Goal: Use online tool/utility

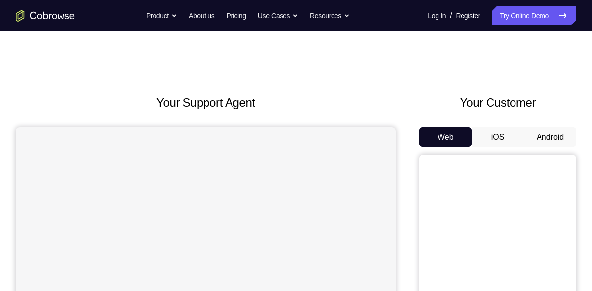
click at [549, 133] on button "Android" at bounding box center [550, 138] width 52 height 20
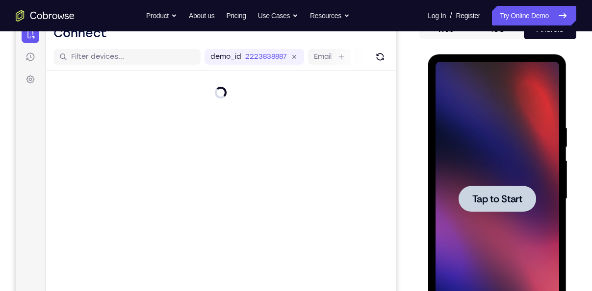
click at [499, 171] on div at bounding box center [497, 199] width 124 height 275
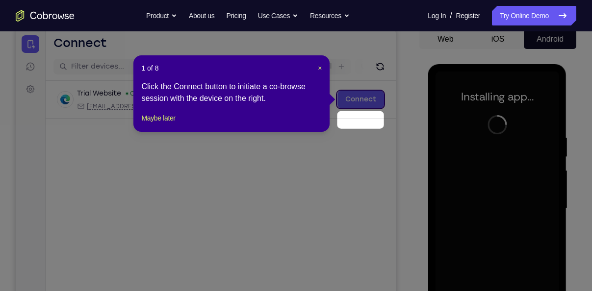
scroll to position [76, 0]
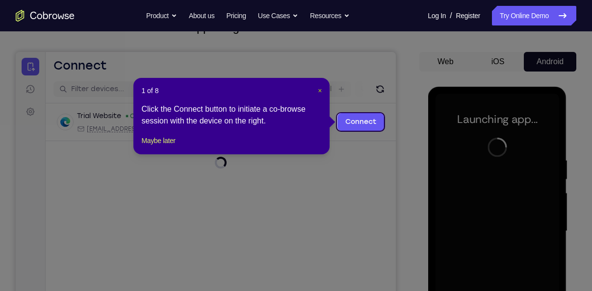
click at [320, 87] on span "×" at bounding box center [320, 91] width 4 height 8
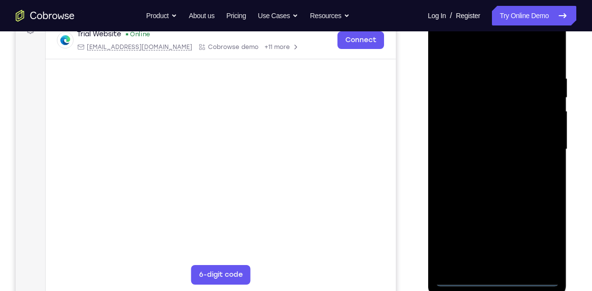
scroll to position [160, 0]
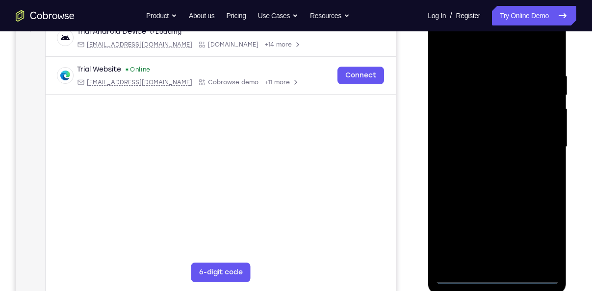
click at [496, 271] on div at bounding box center [497, 147] width 124 height 275
click at [496, 280] on div at bounding box center [497, 147] width 124 height 275
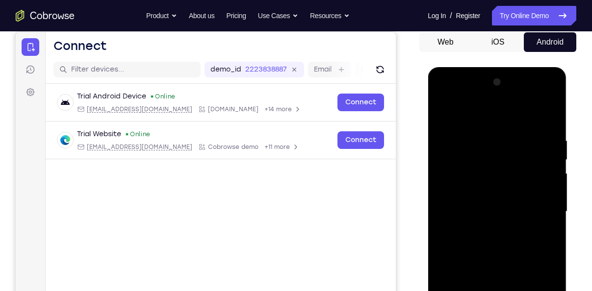
scroll to position [95, 0]
click at [486, 137] on div at bounding box center [497, 212] width 124 height 275
click at [500, 173] on div at bounding box center [497, 212] width 124 height 275
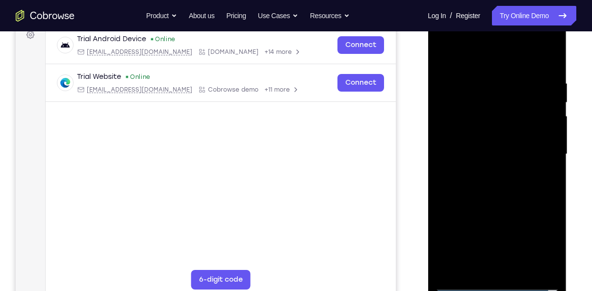
scroll to position [159, 0]
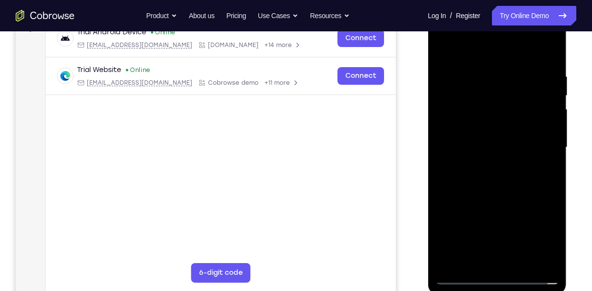
click at [501, 138] on div at bounding box center [497, 147] width 124 height 275
drag, startPoint x: 497, startPoint y: 180, endPoint x: 497, endPoint y: 134, distance: 46.1
click at [497, 134] on div at bounding box center [497, 147] width 124 height 275
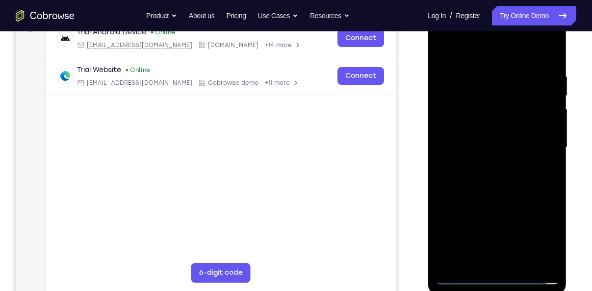
scroll to position [154, 0]
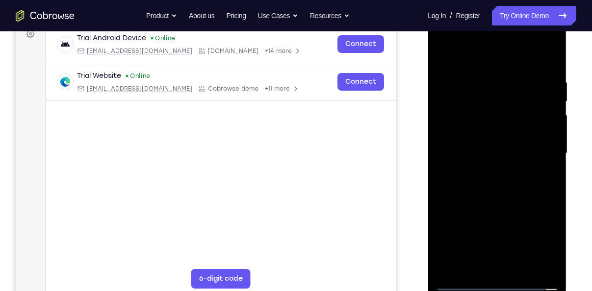
click at [493, 281] on div at bounding box center [497, 153] width 124 height 275
click at [542, 237] on div at bounding box center [497, 153] width 124 height 275
click at [489, 66] on div at bounding box center [497, 153] width 124 height 275
click at [545, 145] on div at bounding box center [497, 153] width 124 height 275
click at [486, 267] on div at bounding box center [497, 153] width 124 height 275
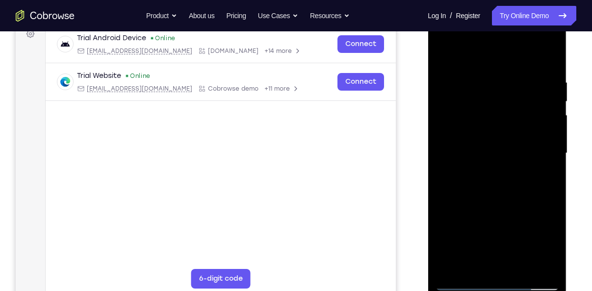
drag, startPoint x: 454, startPoint y: 133, endPoint x: 461, endPoint y: 286, distance: 153.7
click at [461, 286] on div at bounding box center [497, 153] width 124 height 275
click at [456, 284] on div at bounding box center [497, 153] width 124 height 275
click at [507, 269] on div at bounding box center [497, 153] width 124 height 275
click at [474, 143] on div at bounding box center [497, 153] width 124 height 275
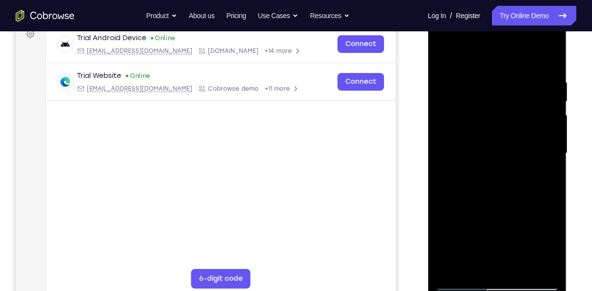
click at [460, 133] on div at bounding box center [497, 153] width 124 height 275
click at [471, 146] on div at bounding box center [497, 153] width 124 height 275
click at [477, 154] on div at bounding box center [497, 153] width 124 height 275
click at [491, 179] on div at bounding box center [497, 153] width 124 height 275
click at [492, 183] on div at bounding box center [497, 153] width 124 height 275
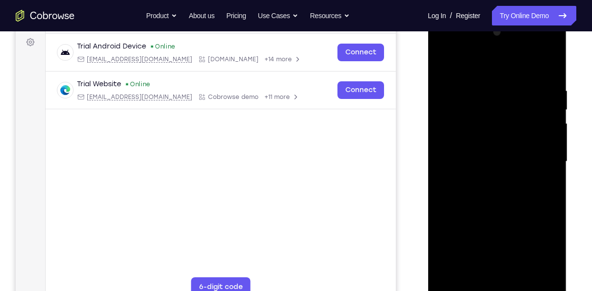
scroll to position [145, 0]
click at [515, 203] on div at bounding box center [497, 162] width 124 height 275
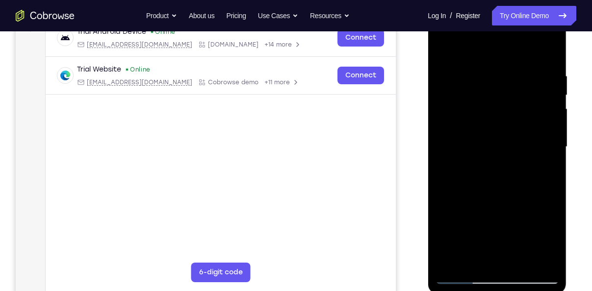
scroll to position [135, 0]
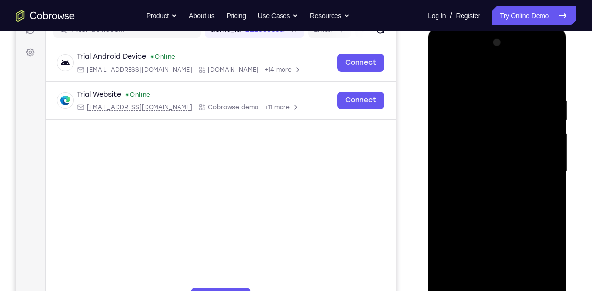
click at [521, 74] on div at bounding box center [497, 172] width 124 height 275
click at [514, 90] on div at bounding box center [497, 172] width 124 height 275
click at [553, 73] on div at bounding box center [497, 172] width 124 height 275
click at [520, 122] on div at bounding box center [497, 172] width 124 height 275
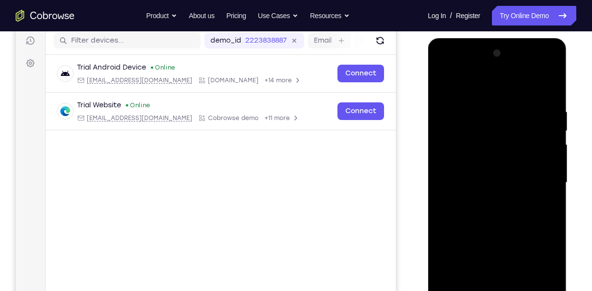
scroll to position [112, 0]
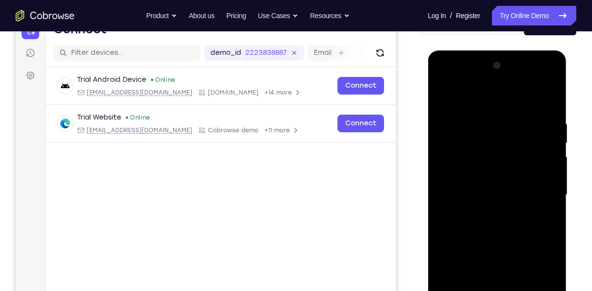
click at [445, 93] on div at bounding box center [497, 195] width 124 height 275
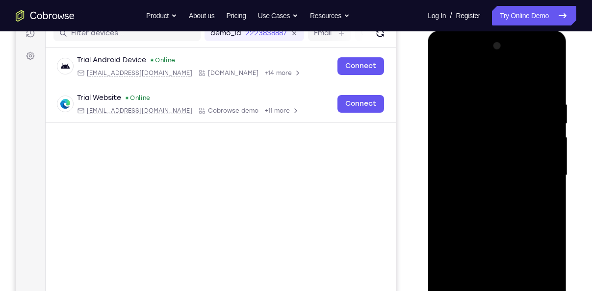
scroll to position [131, 0]
click at [484, 88] on div at bounding box center [497, 175] width 124 height 275
drag, startPoint x: 476, startPoint y: 134, endPoint x: 482, endPoint y: 88, distance: 47.0
click at [482, 88] on div at bounding box center [497, 175] width 124 height 275
drag, startPoint x: 476, startPoint y: 151, endPoint x: 480, endPoint y: 101, distance: 50.2
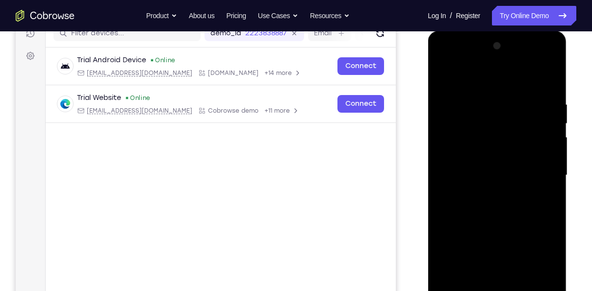
click at [480, 101] on div at bounding box center [497, 175] width 124 height 275
drag, startPoint x: 471, startPoint y: 177, endPoint x: 480, endPoint y: 123, distance: 54.8
click at [480, 123] on div at bounding box center [497, 175] width 124 height 275
drag, startPoint x: 467, startPoint y: 205, endPoint x: 475, endPoint y: 138, distance: 67.2
click at [475, 138] on div at bounding box center [497, 175] width 124 height 275
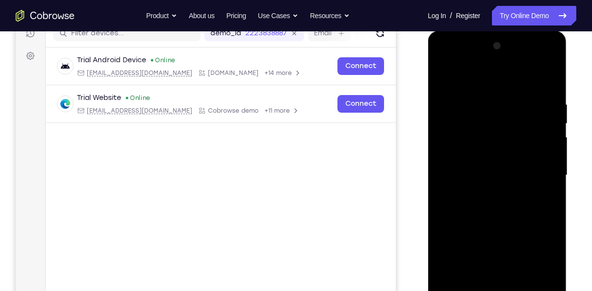
click at [443, 72] on div at bounding box center [497, 175] width 124 height 275
click at [443, 76] on div at bounding box center [497, 175] width 124 height 275
click at [438, 76] on div at bounding box center [497, 175] width 124 height 275
drag, startPoint x: 504, startPoint y: 109, endPoint x: 512, endPoint y: 233, distance: 123.9
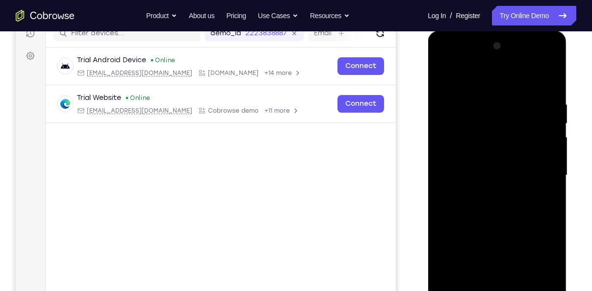
click at [512, 233] on div at bounding box center [497, 175] width 124 height 275
drag, startPoint x: 523, startPoint y: 143, endPoint x: 518, endPoint y: 241, distance: 98.2
click at [518, 241] on div at bounding box center [497, 175] width 124 height 275
click at [489, 104] on div at bounding box center [497, 175] width 124 height 275
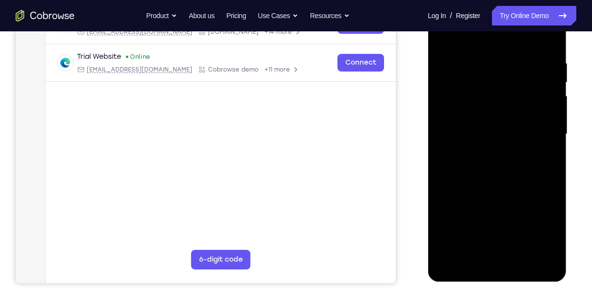
scroll to position [172, 0]
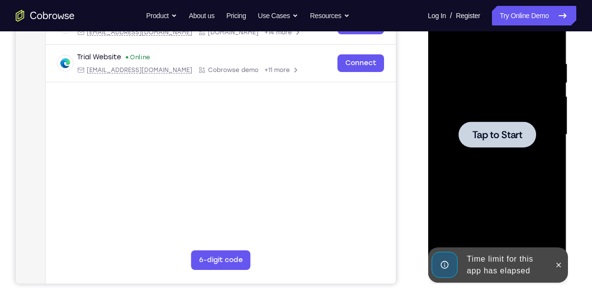
click at [544, 143] on div at bounding box center [497, 135] width 124 height 275
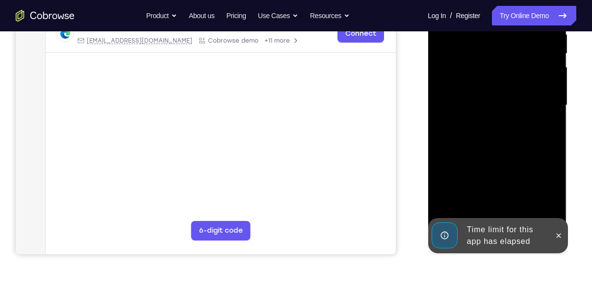
scroll to position [238, 0]
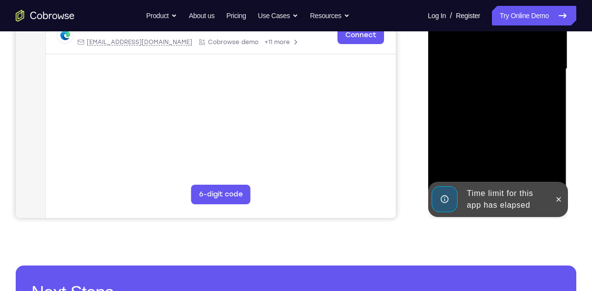
click at [551, 193] on div at bounding box center [558, 199] width 16 height 35
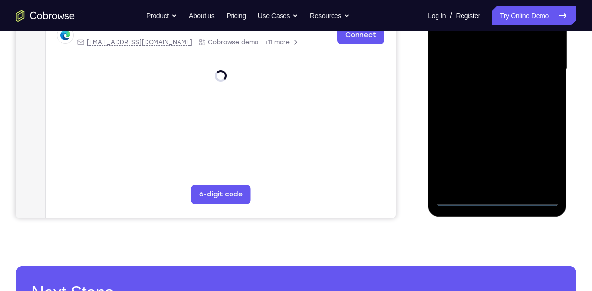
click at [492, 203] on div at bounding box center [497, 69] width 124 height 275
click at [538, 163] on div at bounding box center [497, 69] width 124 height 275
click at [468, 81] on div at bounding box center [497, 69] width 124 height 275
click at [496, 87] on div at bounding box center [497, 69] width 124 height 275
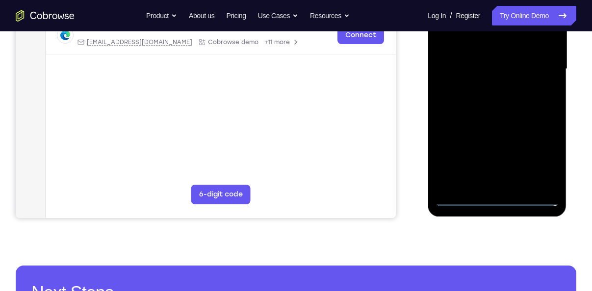
click at [496, 87] on div at bounding box center [497, 69] width 124 height 275
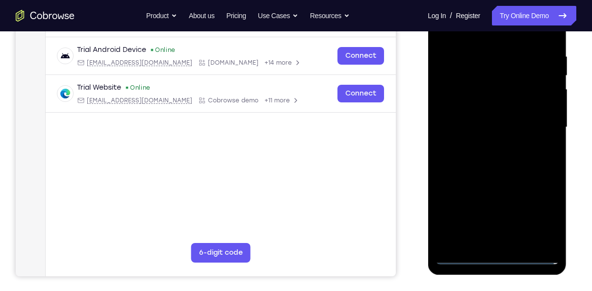
click at [496, 86] on div at bounding box center [497, 127] width 124 height 275
drag, startPoint x: 496, startPoint y: 145, endPoint x: 496, endPoint y: 86, distance: 58.9
click at [496, 86] on div at bounding box center [497, 127] width 124 height 275
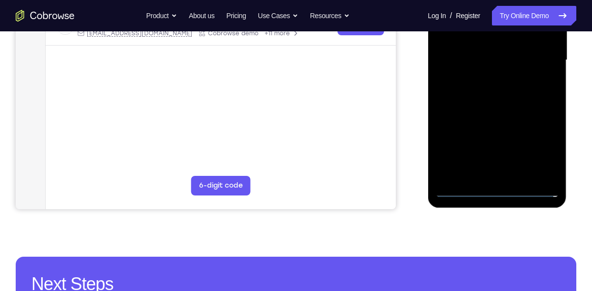
scroll to position [250, 0]
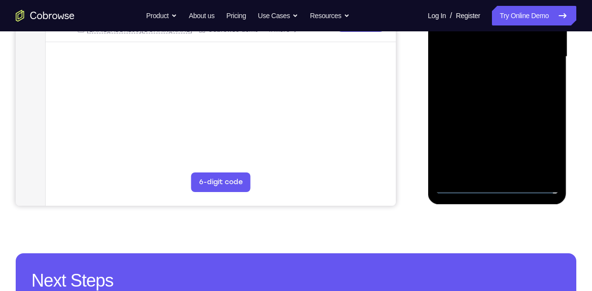
click at [493, 184] on div at bounding box center [497, 57] width 124 height 275
click at [537, 152] on div at bounding box center [497, 57] width 124 height 275
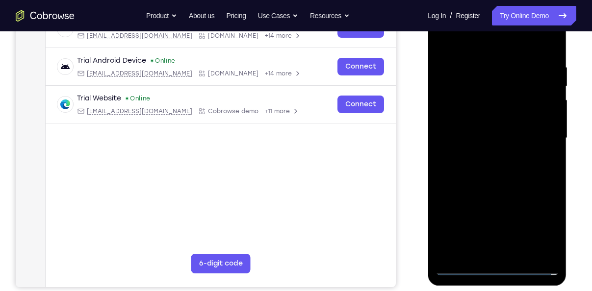
scroll to position [166, 0]
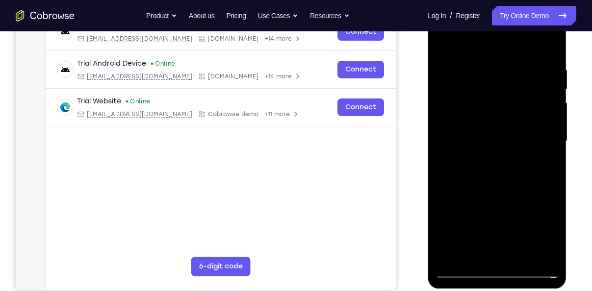
click at [488, 49] on div at bounding box center [497, 141] width 124 height 275
click at [543, 135] on div at bounding box center [497, 141] width 124 height 275
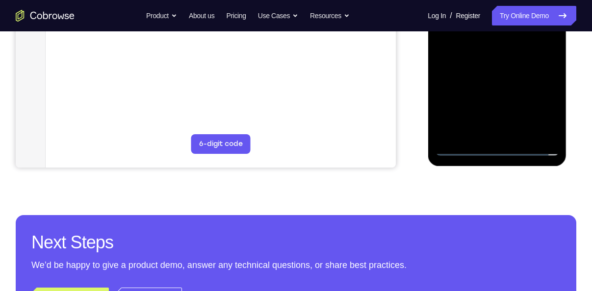
scroll to position [289, 0]
click at [483, 130] on div at bounding box center [497, 18] width 124 height 275
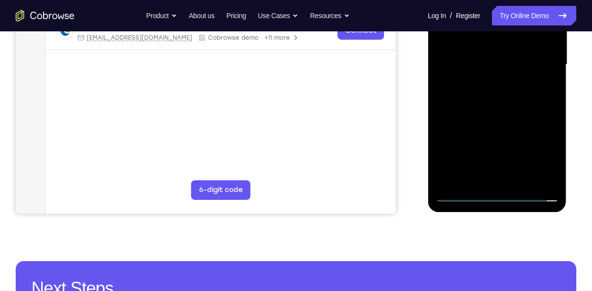
scroll to position [227, 0]
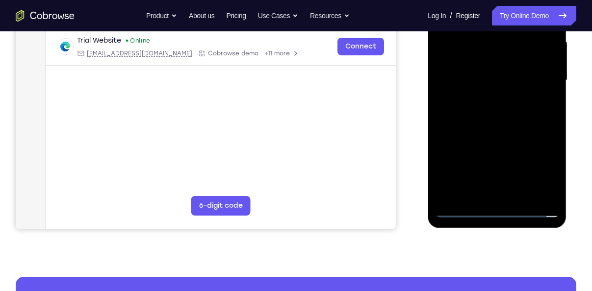
click at [472, 68] on div at bounding box center [497, 80] width 124 height 275
click at [465, 62] on div at bounding box center [497, 80] width 124 height 275
click at [478, 84] on div at bounding box center [497, 80] width 124 height 275
click at [505, 105] on div at bounding box center [497, 80] width 124 height 275
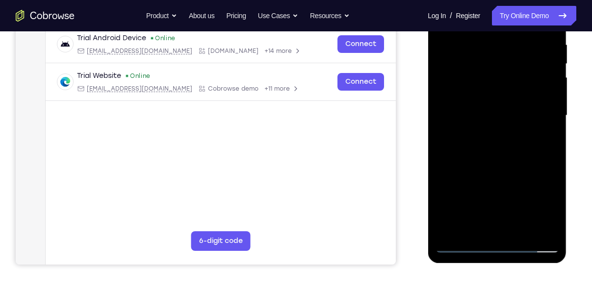
scroll to position [190, 0]
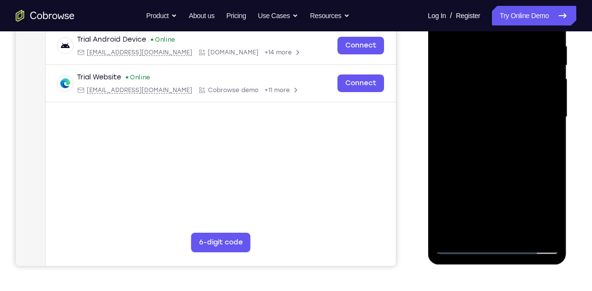
click at [500, 148] on div at bounding box center [497, 117] width 124 height 275
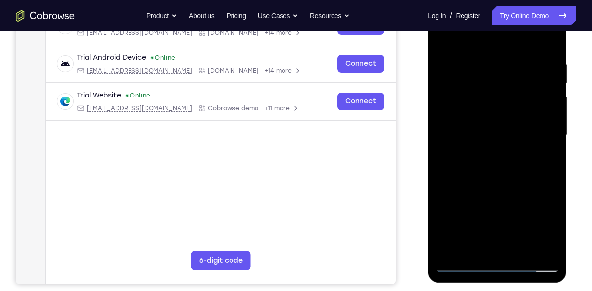
scroll to position [172, 0]
click at [549, 46] on div at bounding box center [497, 135] width 124 height 275
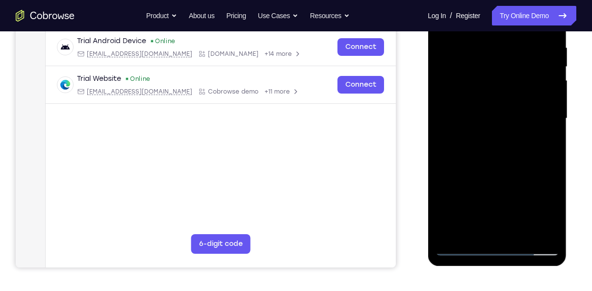
drag, startPoint x: 533, startPoint y: 114, endPoint x: 530, endPoint y: 74, distance: 40.9
click at [530, 74] on div at bounding box center [497, 118] width 124 height 275
click at [497, 124] on div at bounding box center [497, 118] width 124 height 275
click at [548, 107] on div at bounding box center [497, 118] width 124 height 275
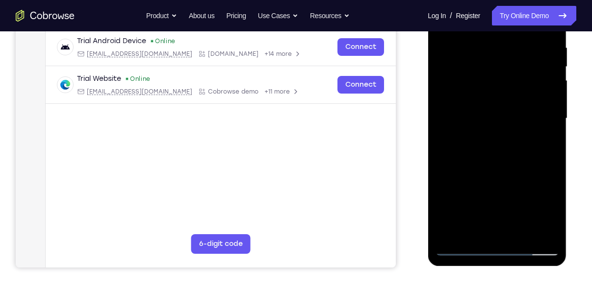
click at [548, 107] on div at bounding box center [497, 118] width 124 height 275
drag, startPoint x: 504, startPoint y: 162, endPoint x: 543, endPoint y: 41, distance: 127.7
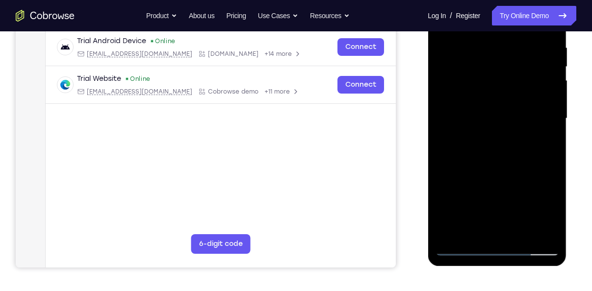
click at [543, 41] on div at bounding box center [497, 118] width 124 height 275
drag, startPoint x: 507, startPoint y: 176, endPoint x: 538, endPoint y: 42, distance: 137.3
click at [538, 42] on div at bounding box center [497, 118] width 124 height 275
drag, startPoint x: 514, startPoint y: 155, endPoint x: 537, endPoint y: 58, distance: 99.7
click at [537, 58] on div at bounding box center [497, 118] width 124 height 275
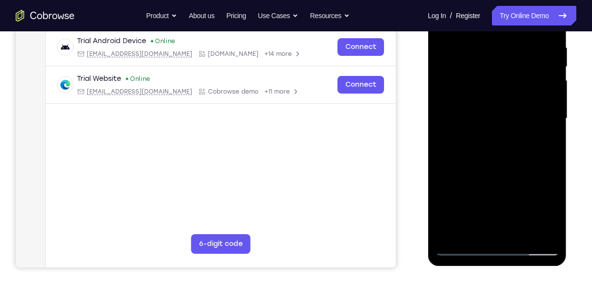
drag, startPoint x: 524, startPoint y: 184, endPoint x: 531, endPoint y: 20, distance: 164.0
click at [531, 20] on div at bounding box center [497, 118] width 124 height 275
click at [541, 106] on div at bounding box center [497, 118] width 124 height 275
click at [524, 88] on div at bounding box center [497, 118] width 124 height 275
click at [520, 91] on div at bounding box center [497, 118] width 124 height 275
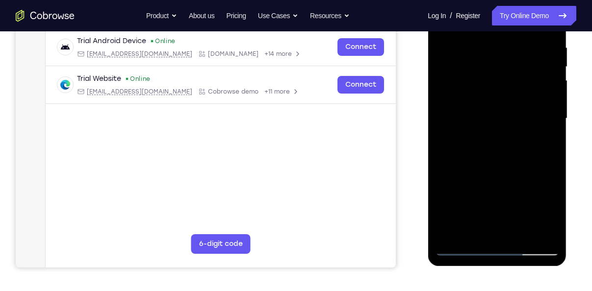
drag, startPoint x: 497, startPoint y: 156, endPoint x: 531, endPoint y: 49, distance: 113.0
click at [531, 49] on div at bounding box center [497, 118] width 124 height 275
click at [544, 104] on div at bounding box center [497, 118] width 124 height 275
click at [554, 105] on div at bounding box center [497, 118] width 124 height 275
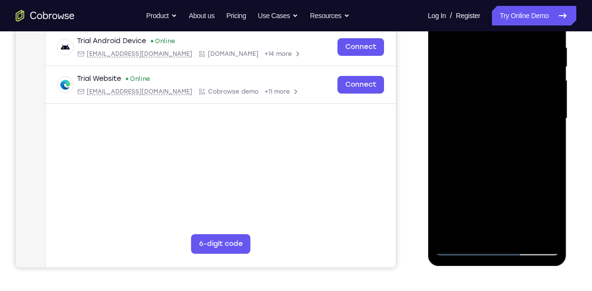
drag, startPoint x: 513, startPoint y: 69, endPoint x: 538, endPoint y: -29, distance: 101.2
click at [538, 0] on html "Online web based iOS Simulators and Android Emulators. Run iPhone, iPad, Mobile…" at bounding box center [498, 121] width 140 height 294
click at [552, 111] on div at bounding box center [497, 118] width 124 height 275
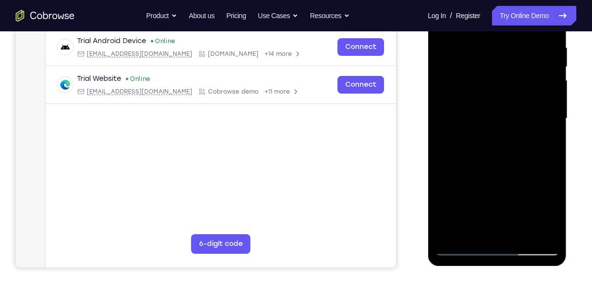
click at [552, 111] on div at bounding box center [497, 118] width 124 height 275
drag, startPoint x: 535, startPoint y: 92, endPoint x: 535, endPoint y: 150, distance: 58.4
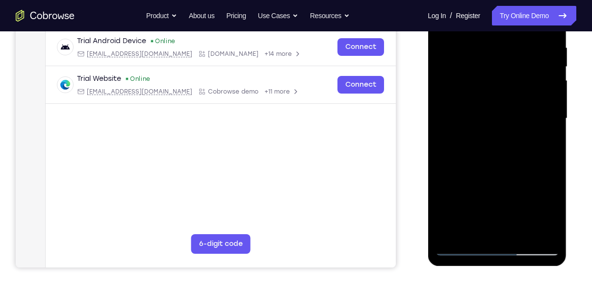
click at [535, 150] on div at bounding box center [497, 118] width 124 height 275
click at [546, 170] on div at bounding box center [497, 118] width 124 height 275
drag, startPoint x: 512, startPoint y: 178, endPoint x: 522, endPoint y: 77, distance: 101.0
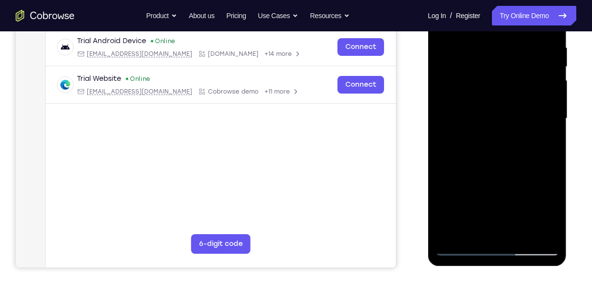
click at [522, 77] on div at bounding box center [497, 118] width 124 height 275
click at [548, 69] on div at bounding box center [497, 118] width 124 height 275
click at [538, 64] on div at bounding box center [497, 118] width 124 height 275
click at [546, 69] on div at bounding box center [497, 118] width 124 height 275
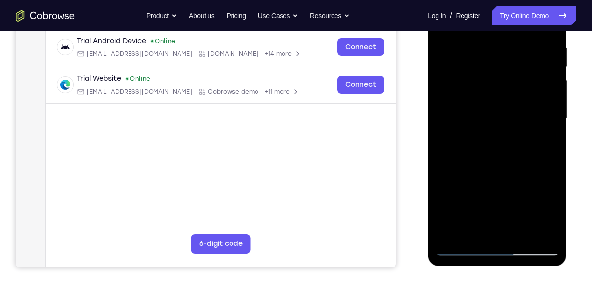
click at [546, 69] on div at bounding box center [497, 118] width 124 height 275
drag, startPoint x: 521, startPoint y: 139, endPoint x: 537, endPoint y: 34, distance: 106.1
click at [537, 34] on div at bounding box center [497, 118] width 124 height 275
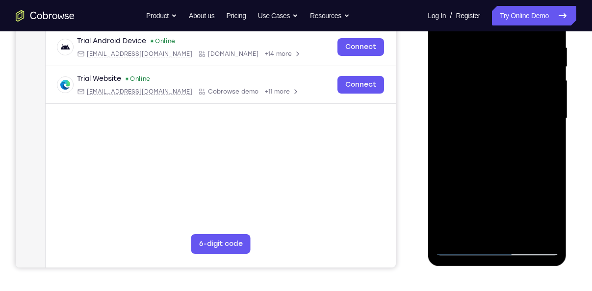
drag, startPoint x: 522, startPoint y: 182, endPoint x: 539, endPoint y: 76, distance: 108.3
click at [539, 76] on div at bounding box center [497, 118] width 124 height 275
drag, startPoint x: 506, startPoint y: 160, endPoint x: 524, endPoint y: 38, distance: 122.9
click at [524, 38] on div at bounding box center [497, 118] width 124 height 275
drag, startPoint x: 517, startPoint y: 143, endPoint x: 526, endPoint y: 45, distance: 98.5
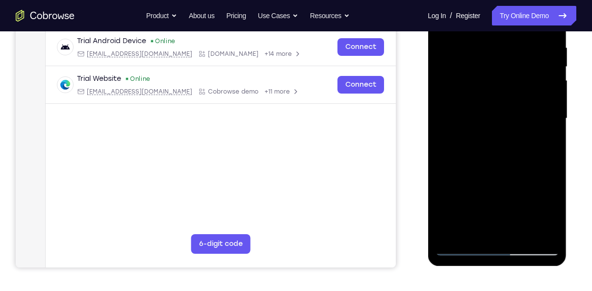
click at [526, 45] on div at bounding box center [497, 118] width 124 height 275
click at [549, 102] on div at bounding box center [497, 118] width 124 height 275
click at [556, 112] on div at bounding box center [497, 118] width 124 height 275
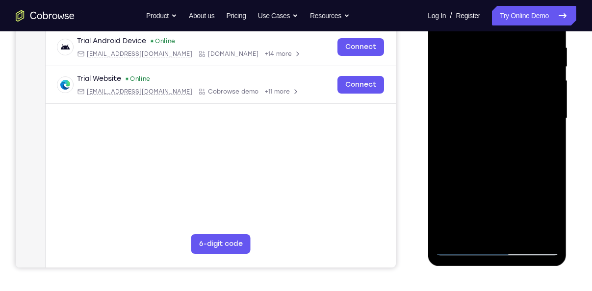
click at [556, 112] on div at bounding box center [497, 118] width 124 height 275
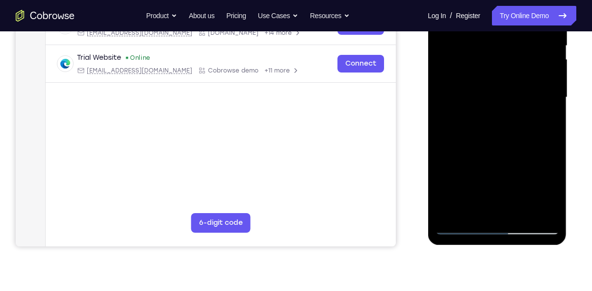
scroll to position [214, 0]
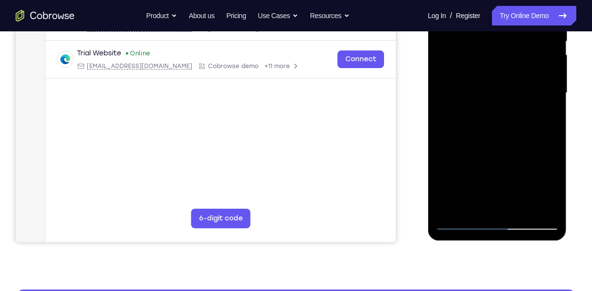
click at [452, 210] on div at bounding box center [497, 93] width 124 height 275
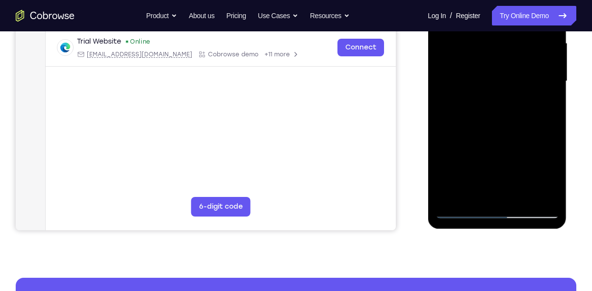
scroll to position [238, 0]
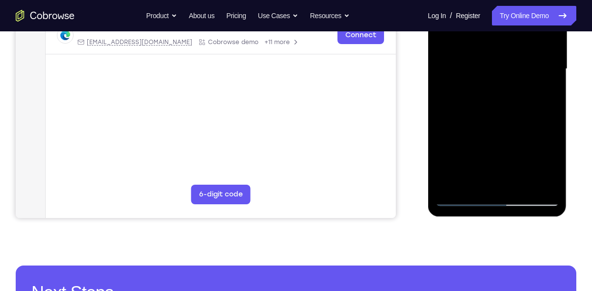
click at [521, 187] on div at bounding box center [497, 69] width 124 height 275
click at [496, 120] on div at bounding box center [497, 69] width 124 height 275
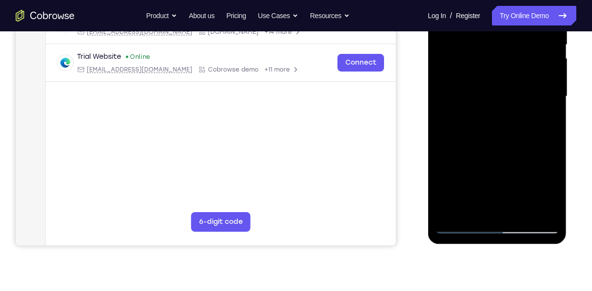
scroll to position [211, 0]
click at [463, 221] on div at bounding box center [497, 96] width 124 height 275
click at [463, 225] on div at bounding box center [497, 96] width 124 height 275
click at [474, 210] on div at bounding box center [497, 96] width 124 height 275
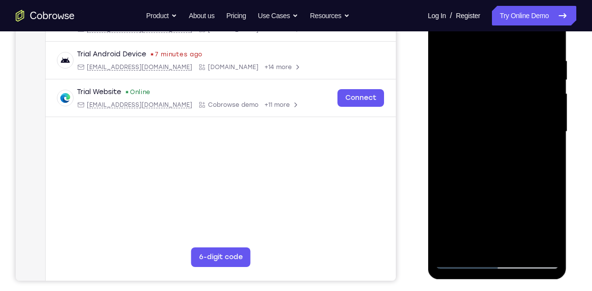
scroll to position [165, 0]
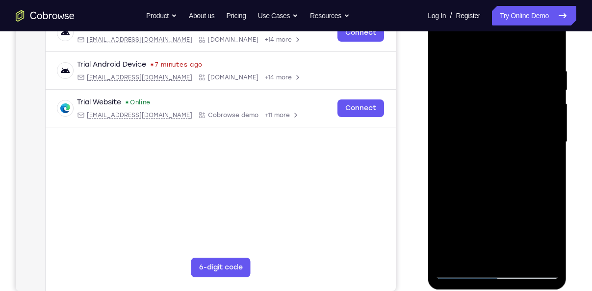
click at [481, 40] on div at bounding box center [497, 142] width 124 height 275
click at [469, 58] on div at bounding box center [497, 142] width 124 height 275
click at [456, 58] on div at bounding box center [497, 142] width 124 height 275
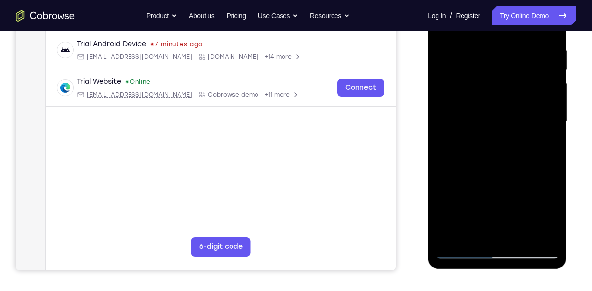
scroll to position [184, 0]
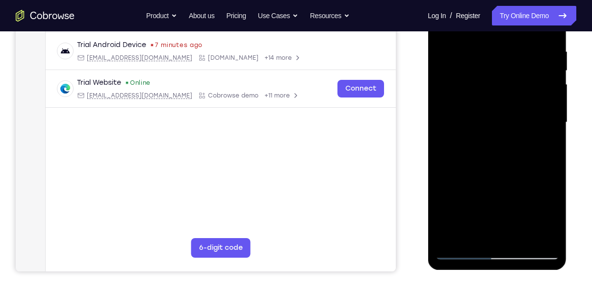
click at [454, 51] on div at bounding box center [497, 122] width 124 height 275
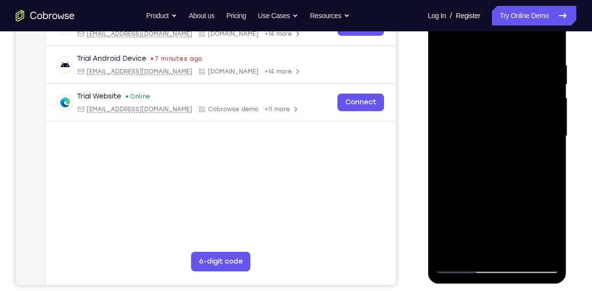
scroll to position [170, 0]
click at [535, 127] on div at bounding box center [497, 137] width 124 height 275
click at [441, 37] on div at bounding box center [497, 137] width 124 height 275
click at [547, 34] on div at bounding box center [497, 137] width 124 height 275
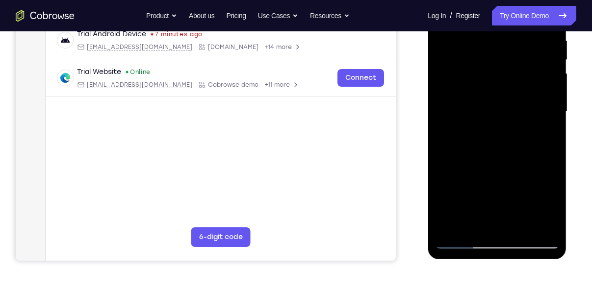
scroll to position [196, 0]
click at [454, 228] on div at bounding box center [497, 111] width 124 height 275
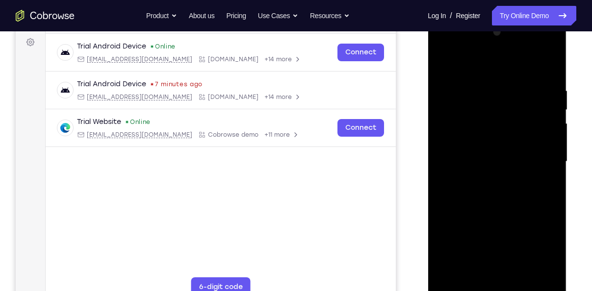
scroll to position [144, 0]
click at [487, 89] on div at bounding box center [497, 163] width 124 height 275
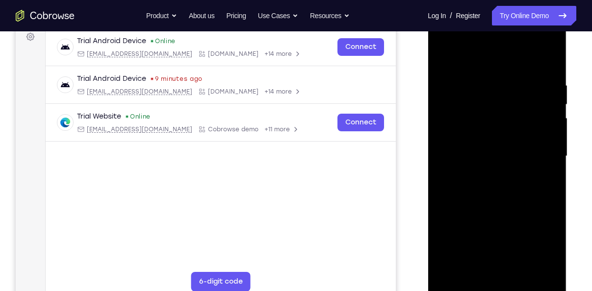
scroll to position [161, 0]
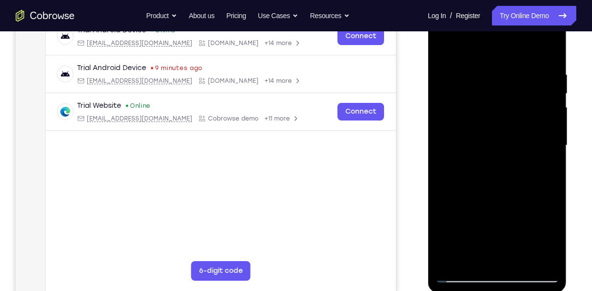
click at [535, 252] on div at bounding box center [497, 145] width 124 height 275
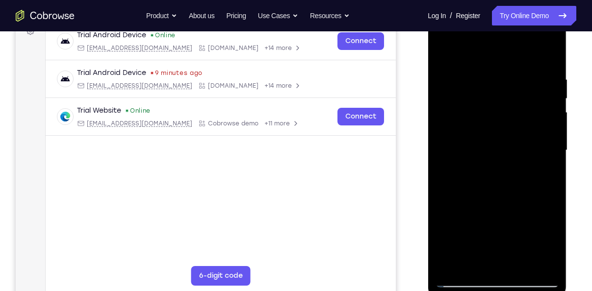
scroll to position [168, 0]
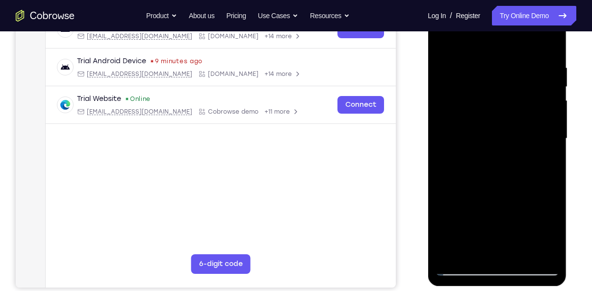
click at [537, 250] on div at bounding box center [497, 138] width 124 height 275
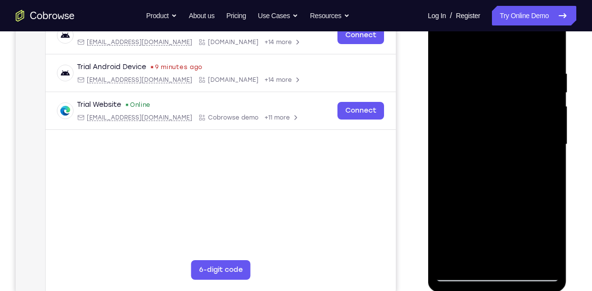
scroll to position [165, 0]
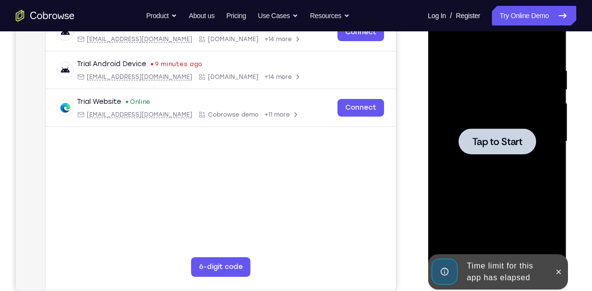
click at [537, 250] on div at bounding box center [497, 141] width 124 height 275
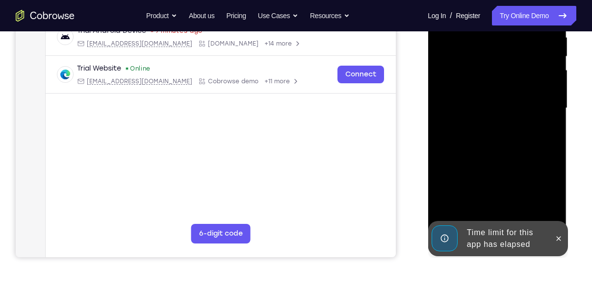
scroll to position [199, 0]
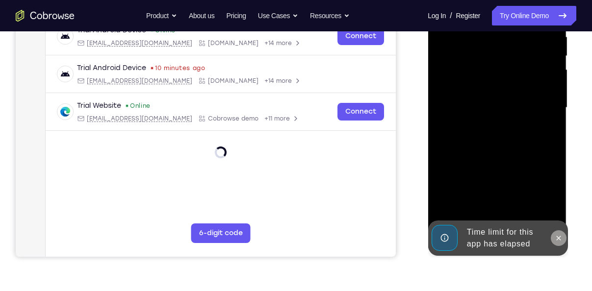
click at [561, 245] on button at bounding box center [558, 239] width 16 height 16
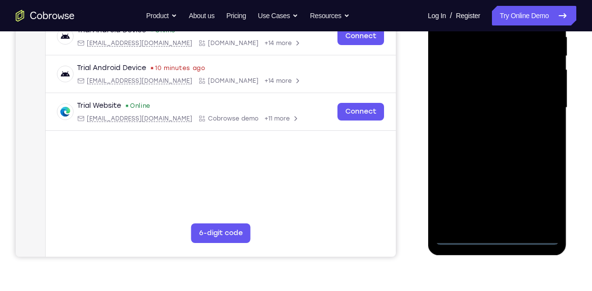
click at [498, 239] on div at bounding box center [497, 108] width 124 height 275
click at [541, 188] on div at bounding box center [497, 108] width 124 height 275
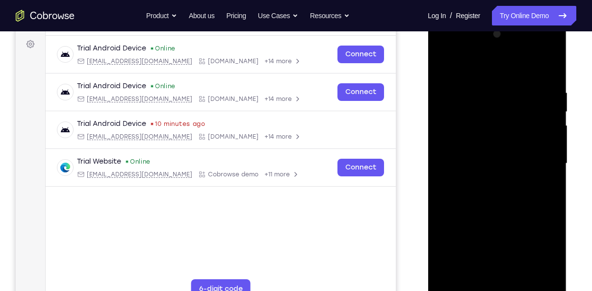
scroll to position [111, 0]
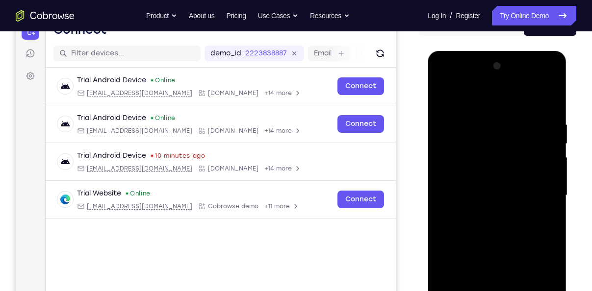
click at [482, 106] on div at bounding box center [497, 195] width 124 height 275
click at [542, 191] on div at bounding box center [497, 195] width 124 height 275
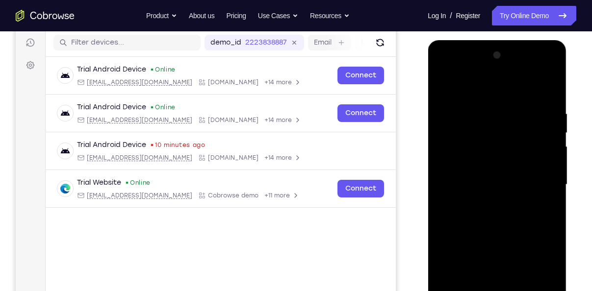
click at [487, 204] on div at bounding box center [497, 185] width 124 height 275
click at [474, 181] on div at bounding box center [497, 185] width 124 height 275
click at [475, 161] on div at bounding box center [497, 185] width 124 height 275
click at [493, 180] on div at bounding box center [497, 185] width 124 height 275
click at [493, 207] on div at bounding box center [497, 185] width 124 height 275
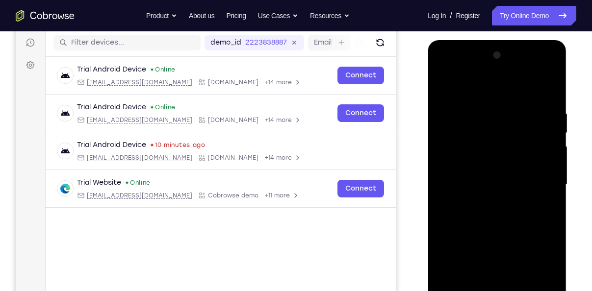
click at [494, 213] on div at bounding box center [497, 185] width 124 height 275
click at [494, 181] on div at bounding box center [497, 185] width 124 height 275
click at [500, 201] on div at bounding box center [497, 185] width 124 height 275
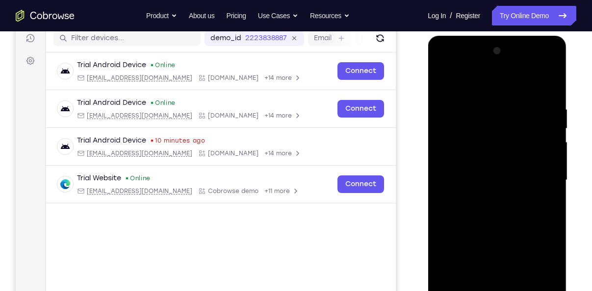
click at [552, 92] on div at bounding box center [497, 180] width 124 height 275
drag, startPoint x: 541, startPoint y: 107, endPoint x: 563, endPoint y: 110, distance: 22.3
click at [563, 110] on div at bounding box center [497, 182] width 139 height 292
click at [510, 102] on div at bounding box center [497, 180] width 124 height 275
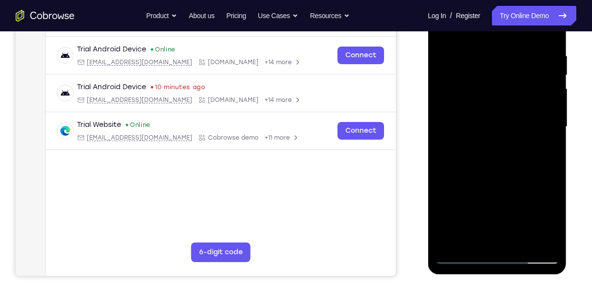
scroll to position [181, 0]
click at [534, 231] on div at bounding box center [497, 126] width 124 height 275
click at [535, 241] on div at bounding box center [497, 126] width 124 height 275
click at [533, 237] on div at bounding box center [497, 126] width 124 height 275
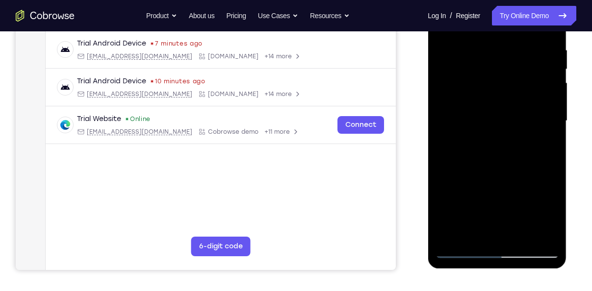
scroll to position [187, 0]
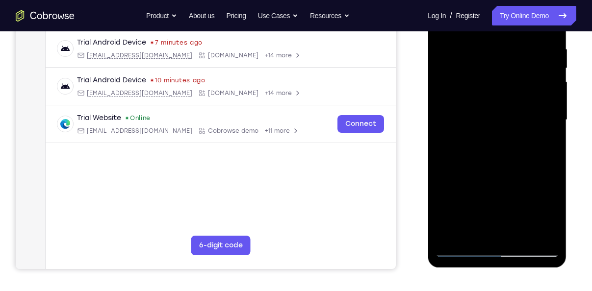
click at [538, 226] on div at bounding box center [497, 120] width 124 height 275
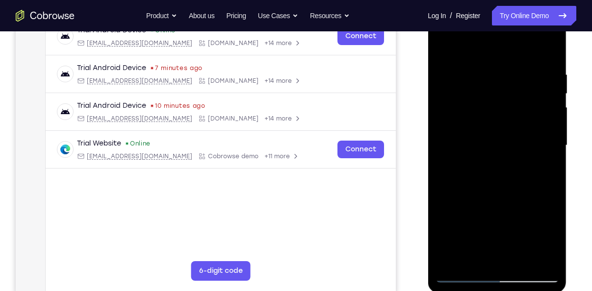
scroll to position [160, 0]
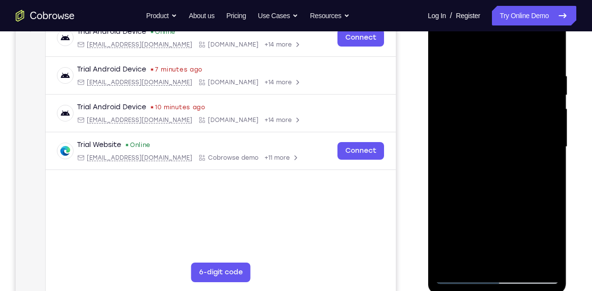
click at [546, 54] on div at bounding box center [497, 147] width 124 height 275
drag, startPoint x: 525, startPoint y: 201, endPoint x: 547, endPoint y: 50, distance: 152.8
click at [547, 50] on div at bounding box center [497, 147] width 124 height 275
drag, startPoint x: 509, startPoint y: 219, endPoint x: 551, endPoint y: 32, distance: 192.0
click at [551, 32] on div at bounding box center [497, 147] width 124 height 275
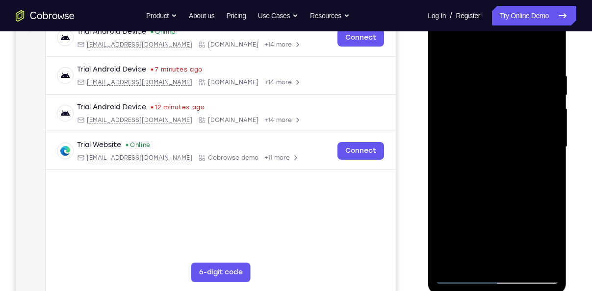
drag, startPoint x: 521, startPoint y: 191, endPoint x: 553, endPoint y: 76, distance: 120.1
click at [553, 76] on div at bounding box center [497, 147] width 124 height 275
click at [551, 110] on div at bounding box center [497, 147] width 124 height 275
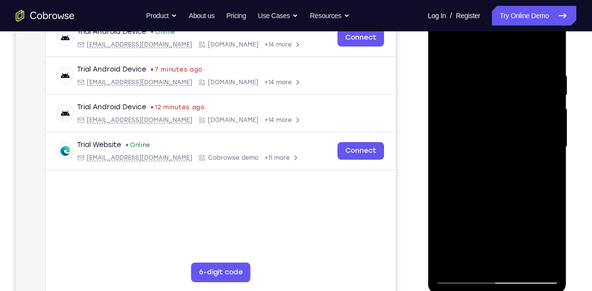
drag, startPoint x: 523, startPoint y: 211, endPoint x: 527, endPoint y: 138, distance: 73.2
click at [527, 138] on div at bounding box center [497, 147] width 124 height 275
click at [441, 134] on div at bounding box center [497, 147] width 124 height 275
drag, startPoint x: 482, startPoint y: 172, endPoint x: 516, endPoint y: 20, distance: 155.8
click at [516, 20] on div at bounding box center [497, 147] width 124 height 275
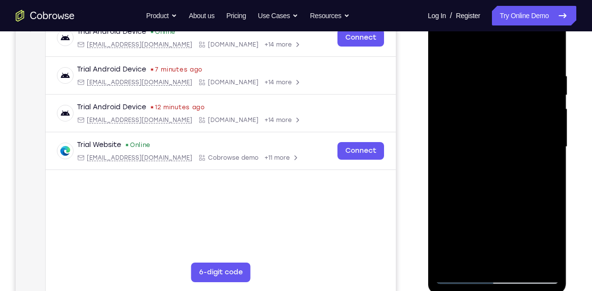
drag, startPoint x: 514, startPoint y: 141, endPoint x: 509, endPoint y: 180, distance: 39.5
click at [509, 180] on div at bounding box center [497, 147] width 124 height 275
drag, startPoint x: 514, startPoint y: 207, endPoint x: 531, endPoint y: 152, distance: 58.4
click at [531, 152] on div at bounding box center [497, 147] width 124 height 275
drag, startPoint x: 524, startPoint y: 202, endPoint x: 550, endPoint y: 123, distance: 83.3
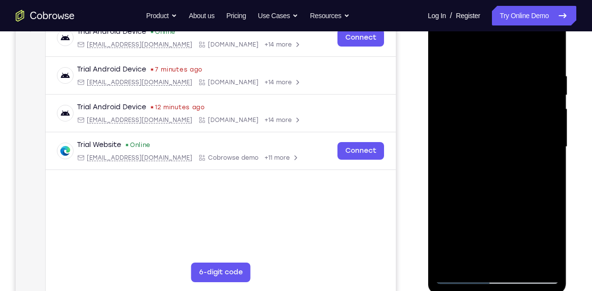
click at [550, 123] on div at bounding box center [497, 147] width 124 height 275
drag, startPoint x: 507, startPoint y: 201, endPoint x: 518, endPoint y: 181, distance: 22.0
click at [518, 181] on div at bounding box center [497, 147] width 124 height 275
click at [546, 111] on div at bounding box center [497, 147] width 124 height 275
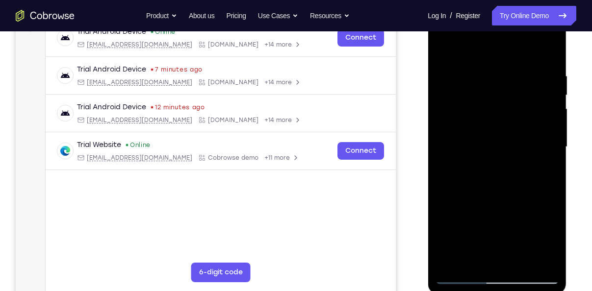
drag, startPoint x: 543, startPoint y: 153, endPoint x: 567, endPoint y: 87, distance: 69.7
click at [567, 87] on div at bounding box center [498, 149] width 140 height 294
drag, startPoint x: 525, startPoint y: 222, endPoint x: 566, endPoint y: 90, distance: 137.9
click at [566, 90] on div at bounding box center [497, 148] width 139 height 292
drag, startPoint x: 514, startPoint y: 182, endPoint x: 537, endPoint y: 123, distance: 64.1
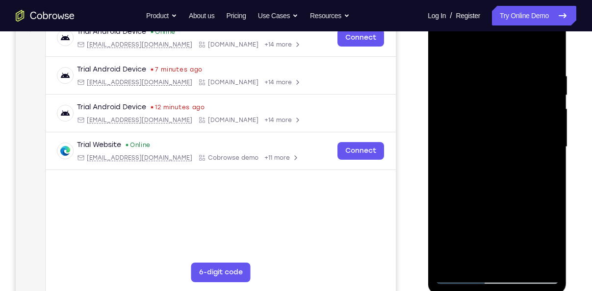
click at [537, 123] on div at bounding box center [497, 147] width 124 height 275
drag, startPoint x: 523, startPoint y: 183, endPoint x: 553, endPoint y: 84, distance: 103.0
click at [553, 84] on div at bounding box center [497, 147] width 124 height 275
drag, startPoint x: 532, startPoint y: 153, endPoint x: 580, endPoint y: 34, distance: 127.6
click at [568, 34] on html "Online web based iOS Simulators and Android Emulators. Run iPhone, iPad, Mobile…" at bounding box center [498, 149] width 140 height 294
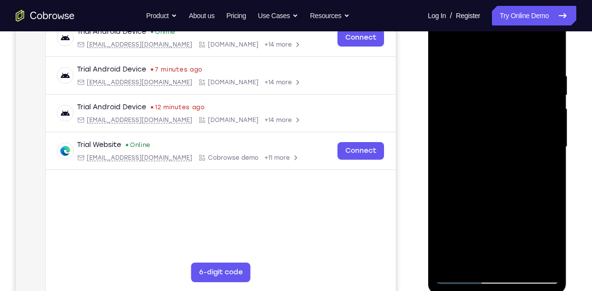
click at [552, 117] on div at bounding box center [497, 147] width 124 height 275
drag, startPoint x: 505, startPoint y: 122, endPoint x: 492, endPoint y: 169, distance: 49.1
click at [492, 169] on div at bounding box center [497, 147] width 124 height 275
click at [441, 151] on div at bounding box center [497, 147] width 124 height 275
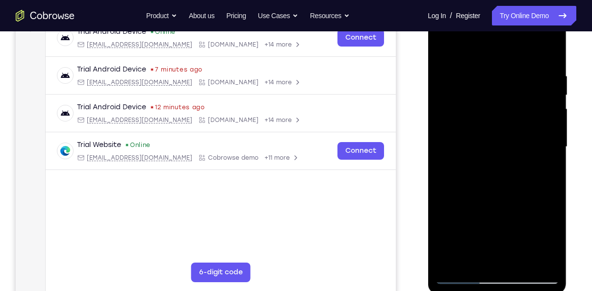
click at [439, 159] on div at bounding box center [497, 147] width 124 height 275
drag, startPoint x: 502, startPoint y: 226, endPoint x: 527, endPoint y: 128, distance: 101.2
click at [527, 128] on div at bounding box center [497, 147] width 124 height 275
drag, startPoint x: 532, startPoint y: 184, endPoint x: 560, endPoint y: 78, distance: 109.1
click at [560, 78] on div at bounding box center [497, 148] width 139 height 292
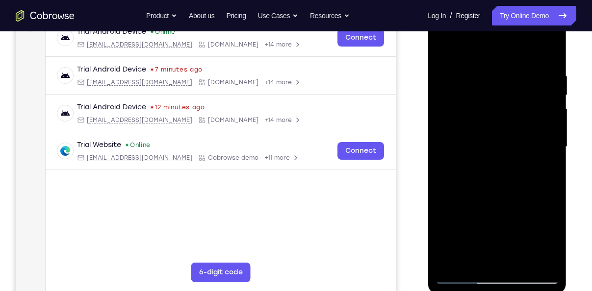
drag, startPoint x: 527, startPoint y: 191, endPoint x: 541, endPoint y: 96, distance: 95.6
click at [541, 96] on div at bounding box center [497, 147] width 124 height 275
drag, startPoint x: 512, startPoint y: 190, endPoint x: 559, endPoint y: 65, distance: 133.5
click at [559, 65] on div at bounding box center [497, 148] width 139 height 292
drag, startPoint x: 515, startPoint y: 216, endPoint x: 544, endPoint y: 108, distance: 112.0
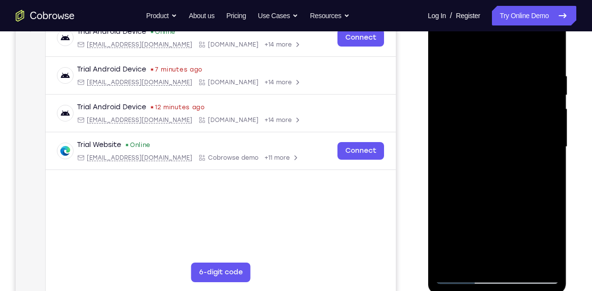
click at [544, 108] on div at bounding box center [497, 147] width 124 height 275
drag, startPoint x: 527, startPoint y: 112, endPoint x: 555, endPoint y: 164, distance: 59.2
click at [555, 164] on div at bounding box center [497, 147] width 124 height 275
drag, startPoint x: 528, startPoint y: 207, endPoint x: 559, endPoint y: 139, distance: 74.9
click at [559, 139] on div at bounding box center [497, 148] width 139 height 292
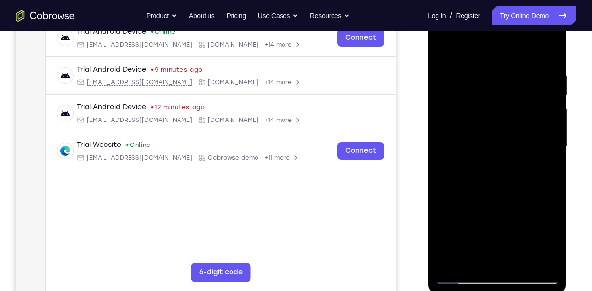
drag, startPoint x: 499, startPoint y: 228, endPoint x: 554, endPoint y: 88, distance: 150.8
click at [554, 88] on div at bounding box center [497, 147] width 124 height 275
drag, startPoint x: 520, startPoint y: 179, endPoint x: 556, endPoint y: 51, distance: 133.3
click at [556, 51] on div at bounding box center [497, 147] width 124 height 275
drag, startPoint x: 514, startPoint y: 157, endPoint x: 537, endPoint y: 82, distance: 79.1
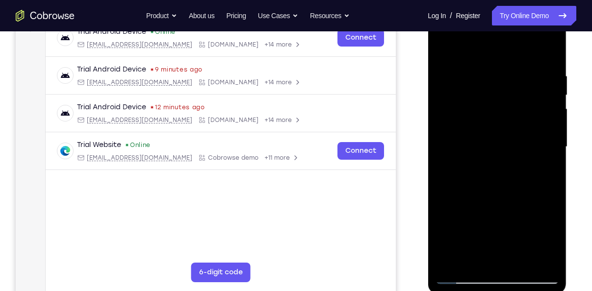
click at [537, 82] on div at bounding box center [497, 147] width 124 height 275
drag, startPoint x: 500, startPoint y: 217, endPoint x: 542, endPoint y: 102, distance: 122.6
click at [542, 102] on div at bounding box center [497, 147] width 124 height 275
drag, startPoint x: 539, startPoint y: 199, endPoint x: 552, endPoint y: 157, distance: 43.6
click at [552, 157] on div at bounding box center [497, 147] width 124 height 275
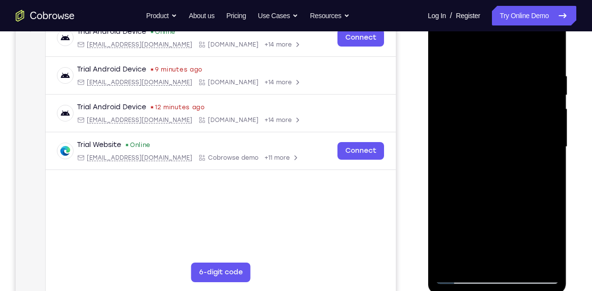
click at [554, 150] on div at bounding box center [497, 147] width 124 height 275
drag, startPoint x: 531, startPoint y: 156, endPoint x: 539, endPoint y: 108, distance: 47.7
click at [539, 108] on div at bounding box center [497, 147] width 124 height 275
click at [514, 208] on div at bounding box center [497, 147] width 124 height 275
click at [443, 103] on div at bounding box center [497, 147] width 124 height 275
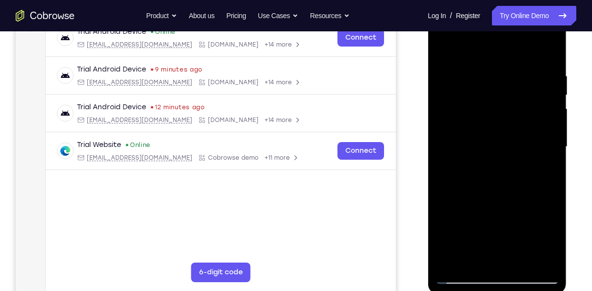
drag, startPoint x: 481, startPoint y: 97, endPoint x: 505, endPoint y: 57, distance: 46.4
click at [505, 57] on div at bounding box center [497, 147] width 124 height 275
drag, startPoint x: 515, startPoint y: 202, endPoint x: 553, endPoint y: 57, distance: 149.7
click at [553, 57] on div at bounding box center [497, 147] width 124 height 275
drag, startPoint x: 537, startPoint y: 175, endPoint x: 560, endPoint y: 52, distance: 125.4
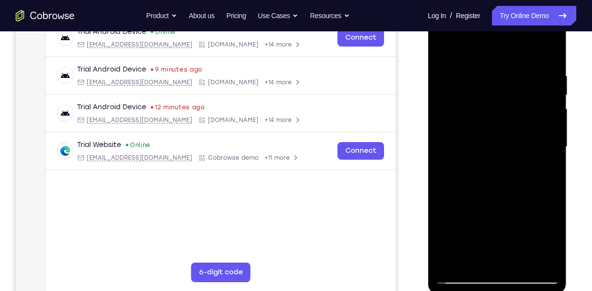
click at [560, 52] on div at bounding box center [497, 148] width 139 height 292
drag, startPoint x: 528, startPoint y: 149, endPoint x: 512, endPoint y: 277, distance: 128.6
click at [512, 277] on div at bounding box center [497, 147] width 124 height 275
drag, startPoint x: 470, startPoint y: 117, endPoint x: 470, endPoint y: 220, distance: 103.0
click at [470, 220] on div at bounding box center [497, 147] width 124 height 275
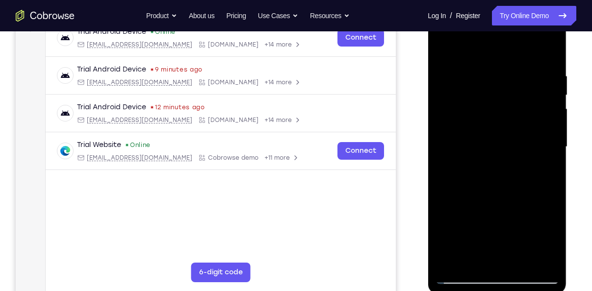
click at [455, 107] on div at bounding box center [497, 147] width 124 height 275
drag, startPoint x: 506, startPoint y: 103, endPoint x: 514, endPoint y: 91, distance: 14.8
click at [514, 91] on div at bounding box center [497, 147] width 124 height 275
drag, startPoint x: 519, startPoint y: 168, endPoint x: 525, endPoint y: 96, distance: 72.8
click at [525, 96] on div at bounding box center [497, 147] width 124 height 275
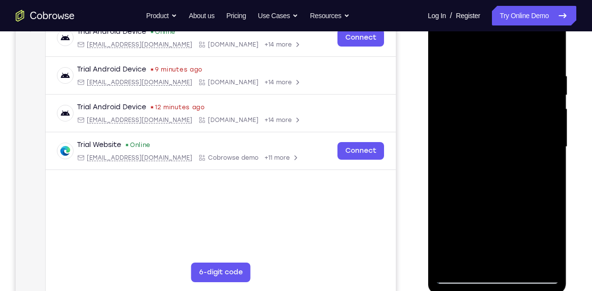
drag, startPoint x: 517, startPoint y: 171, endPoint x: 546, endPoint y: 42, distance: 132.8
click at [546, 42] on div at bounding box center [497, 147] width 124 height 275
drag, startPoint x: 526, startPoint y: 162, endPoint x: 546, endPoint y: 59, distance: 105.3
click at [546, 59] on div at bounding box center [497, 147] width 124 height 275
drag, startPoint x: 525, startPoint y: 154, endPoint x: 538, endPoint y: 88, distance: 66.9
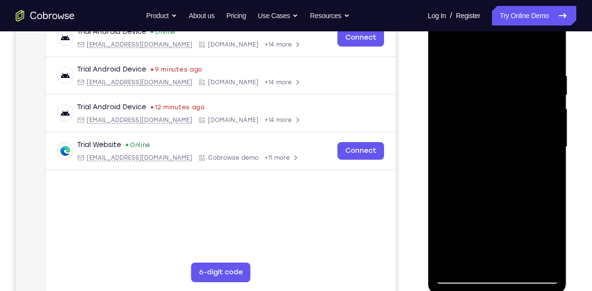
click at [538, 88] on div at bounding box center [497, 147] width 124 height 275
drag, startPoint x: 527, startPoint y: 161, endPoint x: 539, endPoint y: 100, distance: 62.5
click at [539, 100] on div at bounding box center [497, 147] width 124 height 275
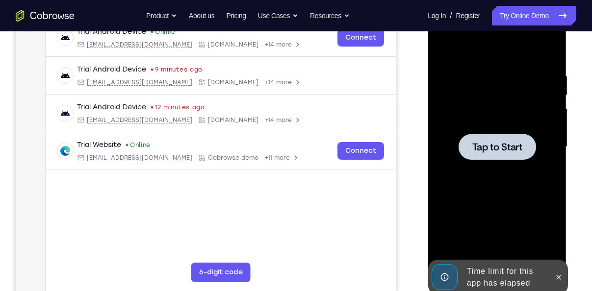
drag, startPoint x: 518, startPoint y: 158, endPoint x: 530, endPoint y: 127, distance: 33.4
click at [530, 2] on div "Tap to Start" at bounding box center [497, 2] width 139 height 0
click at [530, 127] on div at bounding box center [497, 147] width 124 height 275
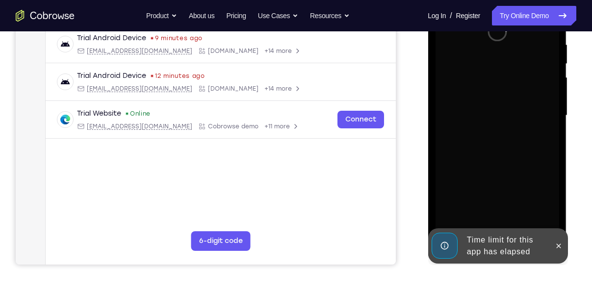
scroll to position [191, 0]
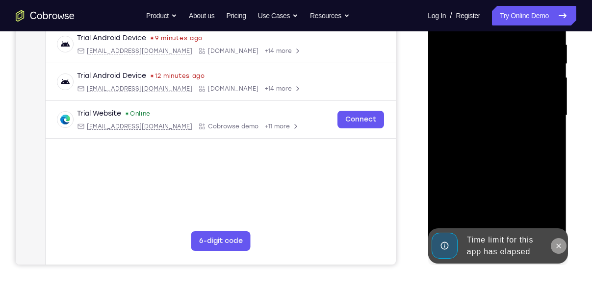
click at [561, 243] on icon at bounding box center [558, 246] width 8 height 8
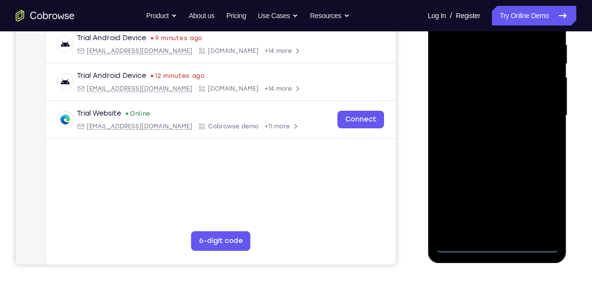
scroll to position [200, 0]
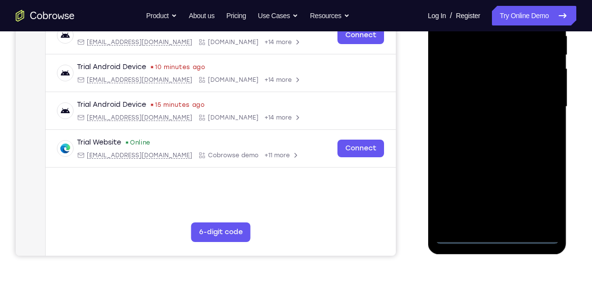
click at [502, 236] on div at bounding box center [497, 107] width 124 height 275
click at [540, 194] on div at bounding box center [497, 107] width 124 height 275
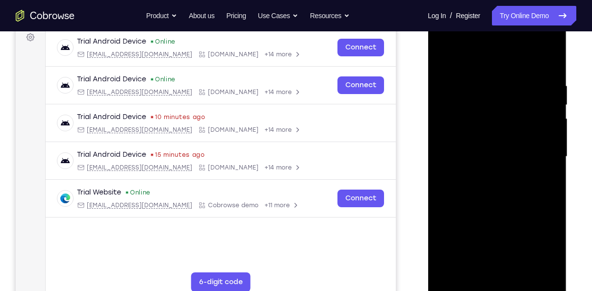
scroll to position [150, 0]
click at [473, 62] on div at bounding box center [497, 157] width 124 height 275
click at [534, 156] on div at bounding box center [497, 157] width 124 height 275
click at [485, 172] on div at bounding box center [497, 157] width 124 height 275
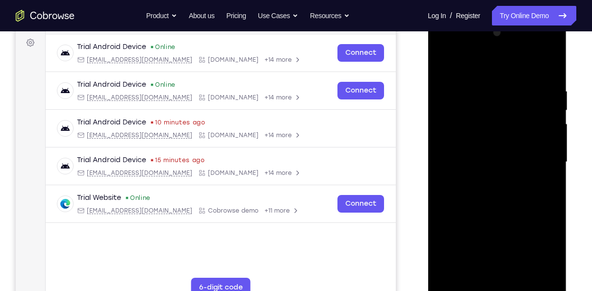
click at [485, 151] on div at bounding box center [497, 162] width 124 height 275
click at [479, 140] on div at bounding box center [497, 162] width 124 height 275
click at [505, 161] on div at bounding box center [497, 162] width 124 height 275
click at [506, 190] on div at bounding box center [497, 162] width 124 height 275
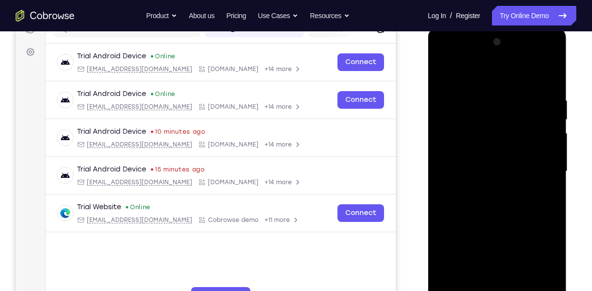
scroll to position [134, 0]
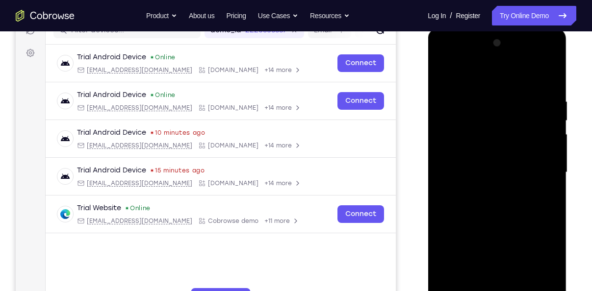
click at [546, 85] on div at bounding box center [497, 172] width 124 height 275
click at [486, 92] on div at bounding box center [497, 172] width 124 height 275
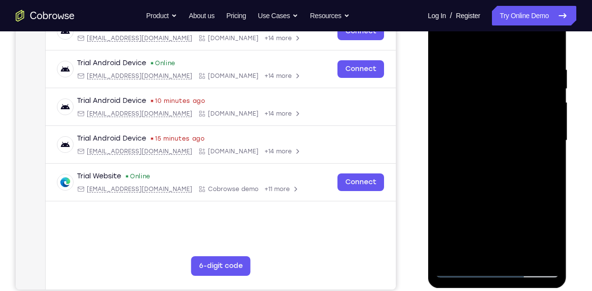
scroll to position [163, 0]
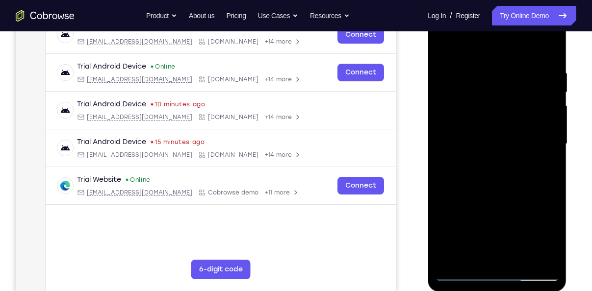
click at [548, 48] on div at bounding box center [497, 144] width 124 height 275
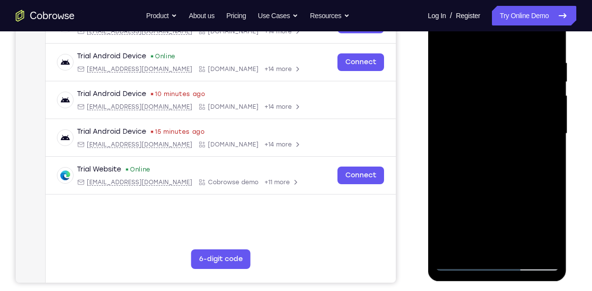
scroll to position [174, 0]
click at [518, 251] on div at bounding box center [497, 133] width 124 height 275
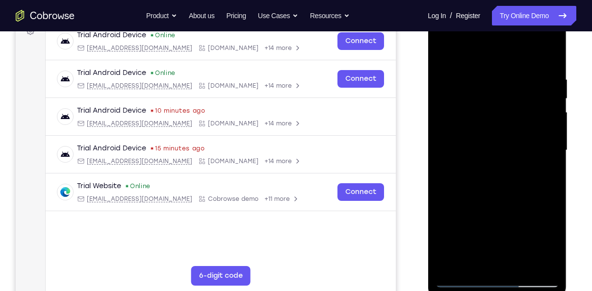
scroll to position [156, 0]
click at [493, 200] on div at bounding box center [497, 151] width 124 height 275
click at [451, 80] on div at bounding box center [497, 151] width 124 height 275
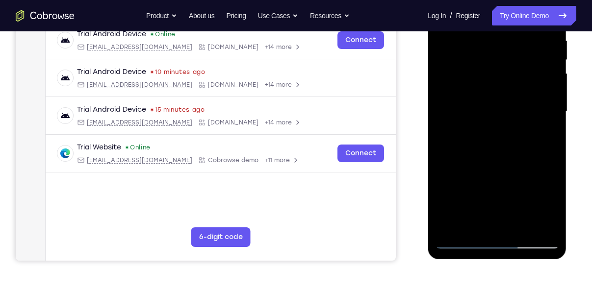
scroll to position [196, 0]
click at [494, 224] on div at bounding box center [497, 111] width 124 height 275
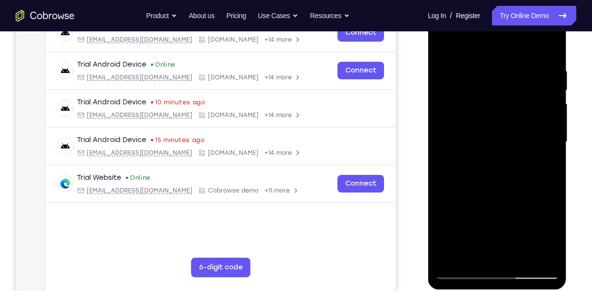
click at [552, 86] on div at bounding box center [497, 142] width 124 height 275
click at [514, 116] on div at bounding box center [497, 142] width 124 height 275
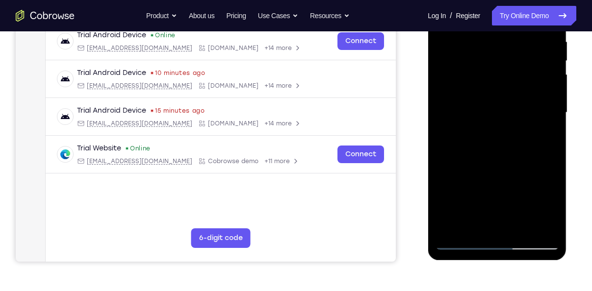
click at [491, 143] on div at bounding box center [497, 112] width 124 height 275
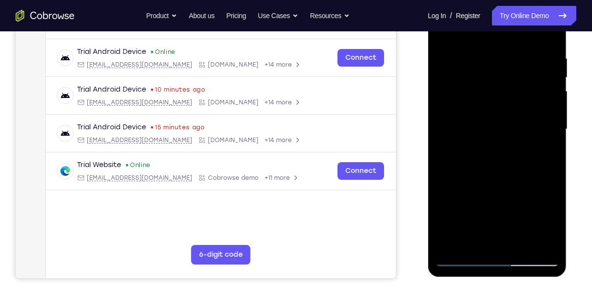
scroll to position [194, 0]
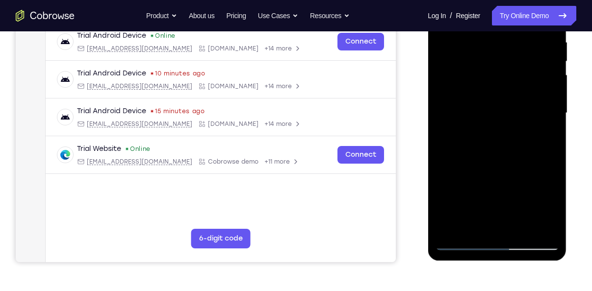
drag, startPoint x: 515, startPoint y: 184, endPoint x: 546, endPoint y: 241, distance: 65.2
click at [546, 241] on div at bounding box center [497, 113] width 124 height 275
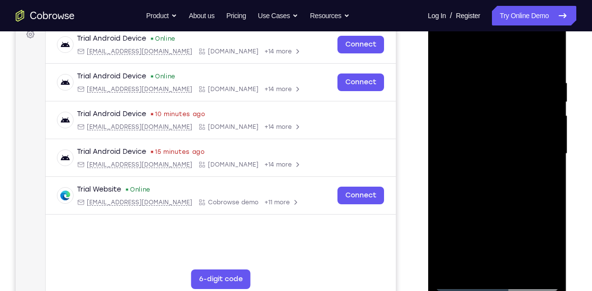
scroll to position [152, 0]
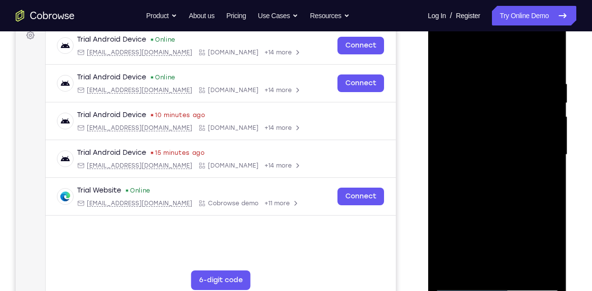
drag, startPoint x: 486, startPoint y: 139, endPoint x: 521, endPoint y: 159, distance: 40.2
click at [521, 159] on div at bounding box center [497, 155] width 124 height 275
click at [444, 56] on div at bounding box center [497, 155] width 124 height 275
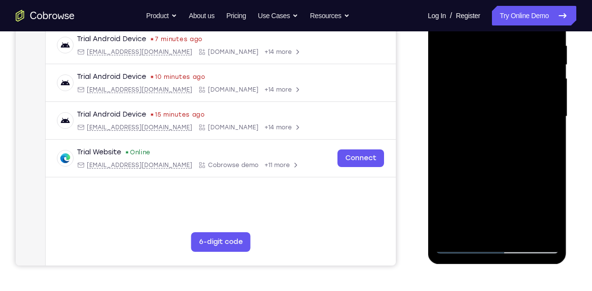
scroll to position [191, 0]
click at [522, 225] on div at bounding box center [497, 116] width 124 height 275
click at [495, 93] on div at bounding box center [497, 116] width 124 height 275
drag, startPoint x: 529, startPoint y: 110, endPoint x: 533, endPoint y: 159, distance: 48.7
click at [533, 159] on div at bounding box center [497, 116] width 124 height 275
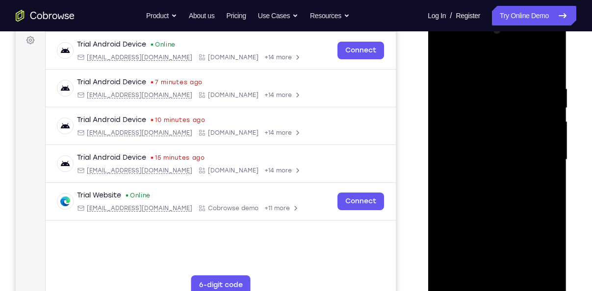
scroll to position [147, 0]
click at [445, 58] on div at bounding box center [497, 160] width 124 height 275
click at [444, 63] on div at bounding box center [497, 160] width 124 height 275
click at [484, 82] on div at bounding box center [497, 160] width 124 height 275
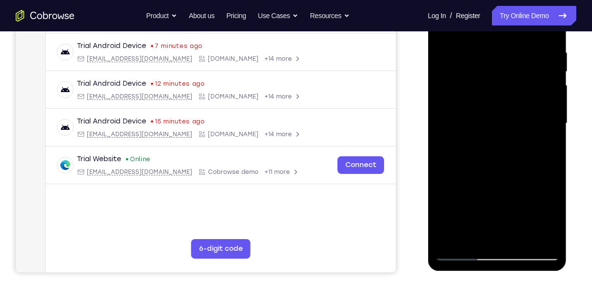
scroll to position [184, 0]
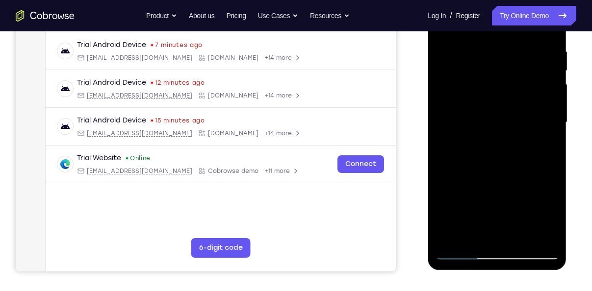
click at [538, 234] on div at bounding box center [497, 122] width 124 height 275
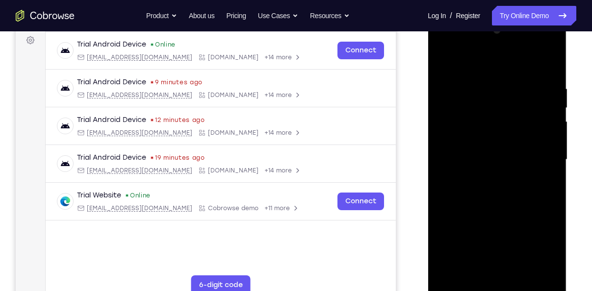
scroll to position [146, 0]
click at [549, 66] on div at bounding box center [497, 161] width 124 height 275
drag, startPoint x: 531, startPoint y: 145, endPoint x: 560, endPoint y: 26, distance: 122.2
click at [560, 26] on div at bounding box center [497, 162] width 139 height 292
drag, startPoint x: 523, startPoint y: 176, endPoint x: 515, endPoint y: 87, distance: 89.2
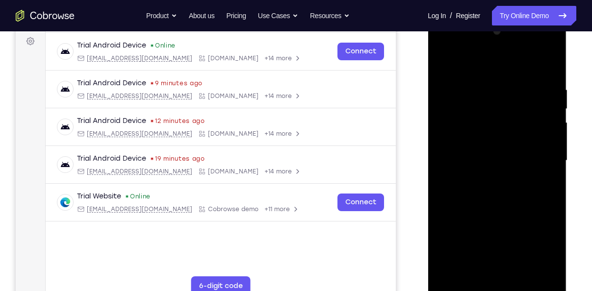
click at [515, 87] on div at bounding box center [497, 161] width 124 height 275
drag, startPoint x: 520, startPoint y: 214, endPoint x: 536, endPoint y: 61, distance: 154.3
click at [536, 61] on div at bounding box center [497, 161] width 124 height 275
drag, startPoint x: 510, startPoint y: 210, endPoint x: 537, endPoint y: 94, distance: 119.8
click at [537, 94] on div at bounding box center [497, 161] width 124 height 275
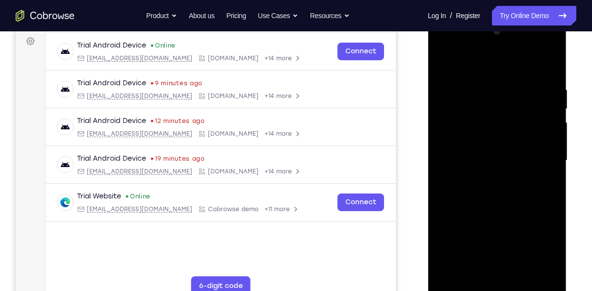
drag, startPoint x: 522, startPoint y: 187, endPoint x: 549, endPoint y: 68, distance: 122.2
click at [549, 68] on div at bounding box center [497, 161] width 124 height 275
drag, startPoint x: 522, startPoint y: 212, endPoint x: 533, endPoint y: 155, distance: 58.3
click at [533, 155] on div at bounding box center [497, 161] width 124 height 275
drag, startPoint x: 536, startPoint y: 204, endPoint x: 541, endPoint y: 186, distance: 18.3
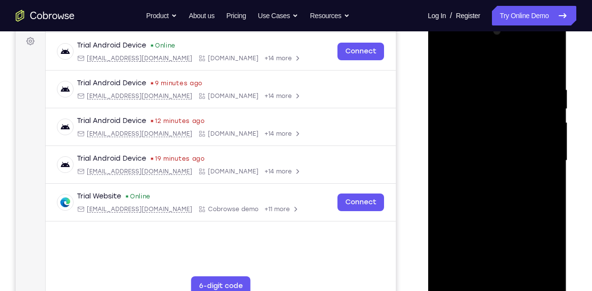
click at [541, 186] on div at bounding box center [497, 161] width 124 height 275
click at [550, 171] on div at bounding box center [497, 161] width 124 height 275
click at [554, 173] on div at bounding box center [497, 161] width 124 height 275
click at [553, 167] on div at bounding box center [497, 161] width 124 height 275
click at [553, 161] on div at bounding box center [497, 161] width 124 height 275
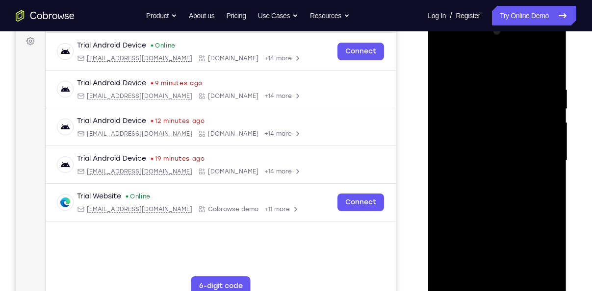
click at [442, 163] on div at bounding box center [497, 161] width 124 height 275
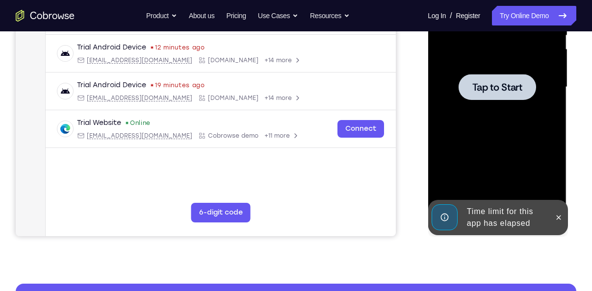
scroll to position [220, 0]
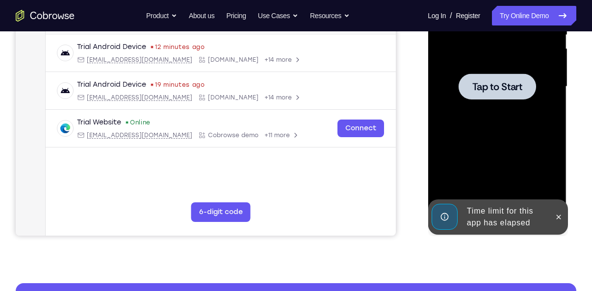
click at [470, 146] on div at bounding box center [497, 86] width 124 height 275
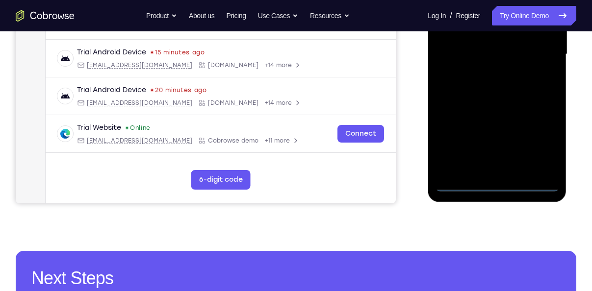
scroll to position [254, 0]
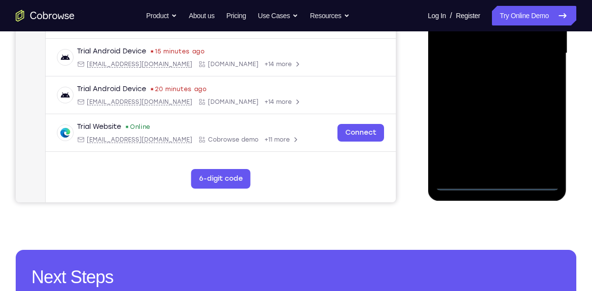
click at [495, 190] on div at bounding box center [497, 53] width 124 height 275
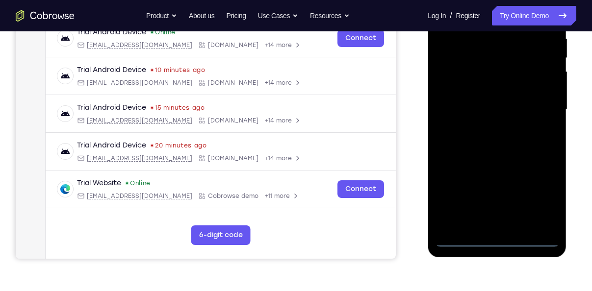
scroll to position [197, 0]
click at [539, 198] on div at bounding box center [497, 110] width 124 height 275
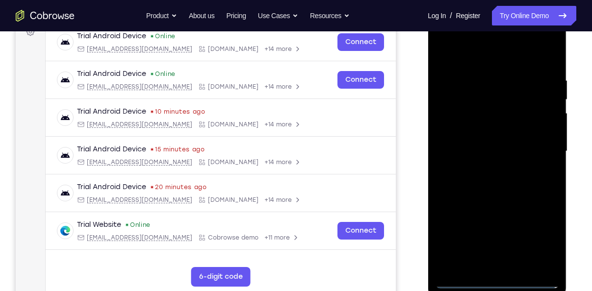
scroll to position [86, 0]
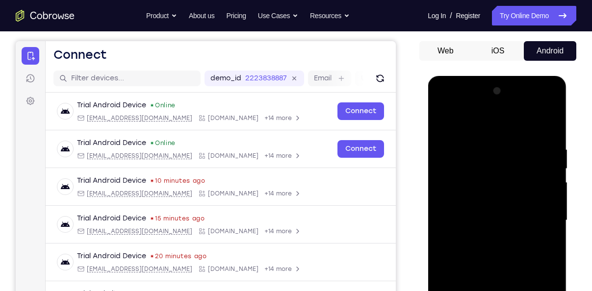
click at [493, 120] on div at bounding box center [497, 220] width 124 height 275
click at [537, 222] on div at bounding box center [497, 220] width 124 height 275
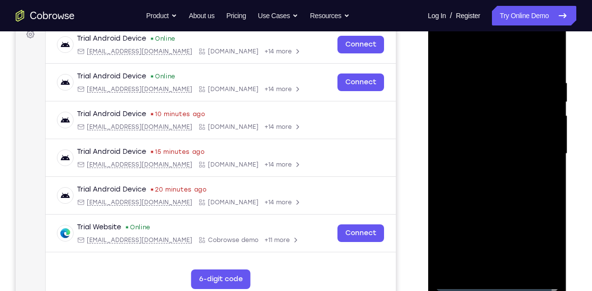
scroll to position [154, 0]
click at [506, 243] on div at bounding box center [497, 153] width 124 height 275
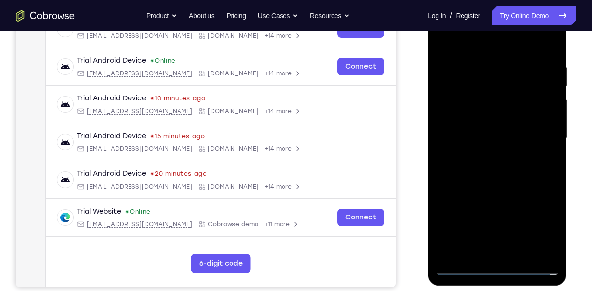
click at [483, 155] on div at bounding box center [497, 138] width 124 height 275
click at [479, 137] on div at bounding box center [497, 138] width 124 height 275
click at [470, 117] on div at bounding box center [497, 138] width 124 height 275
click at [476, 138] on div at bounding box center [497, 138] width 124 height 275
click at [500, 168] on div at bounding box center [497, 138] width 124 height 275
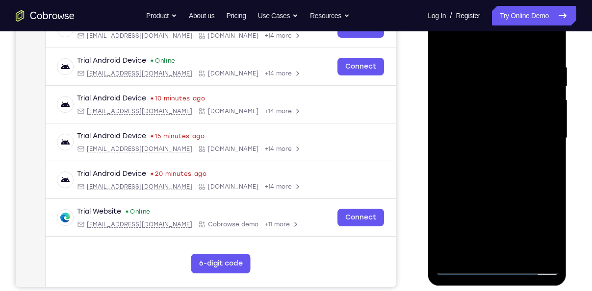
scroll to position [162, 0]
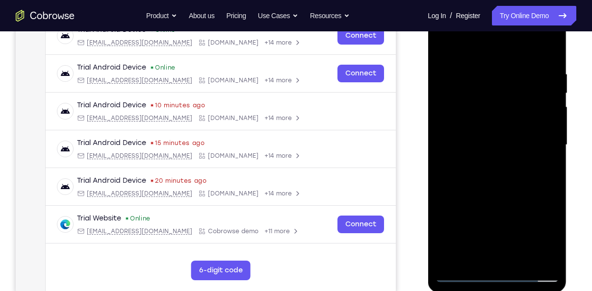
click at [500, 168] on div at bounding box center [497, 145] width 124 height 275
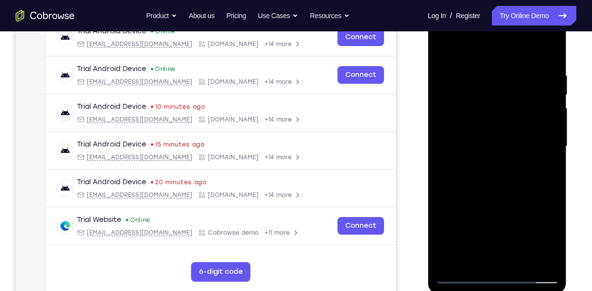
scroll to position [160, 0]
drag, startPoint x: 521, startPoint y: 69, endPoint x: 459, endPoint y: 75, distance: 62.1
click at [459, 75] on div at bounding box center [497, 147] width 124 height 275
drag, startPoint x: 533, startPoint y: 79, endPoint x: 469, endPoint y: 80, distance: 63.8
click at [469, 80] on div at bounding box center [497, 147] width 124 height 275
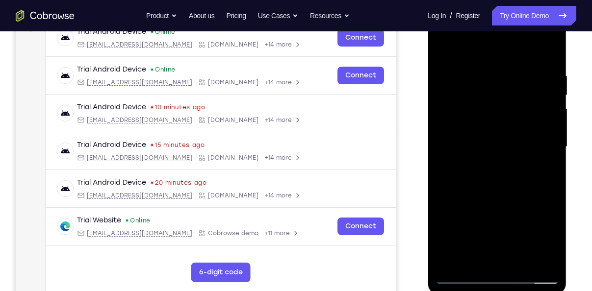
click at [551, 59] on div at bounding box center [497, 147] width 124 height 275
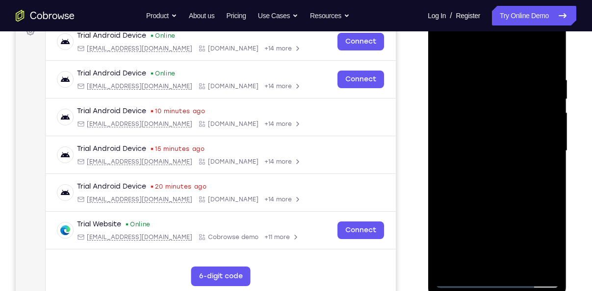
scroll to position [156, 0]
drag, startPoint x: 540, startPoint y: 74, endPoint x: 464, endPoint y: 71, distance: 76.1
click at [464, 71] on div at bounding box center [497, 151] width 124 height 275
drag, startPoint x: 548, startPoint y: 77, endPoint x: 478, endPoint y: 89, distance: 70.6
click at [478, 89] on div at bounding box center [497, 151] width 124 height 275
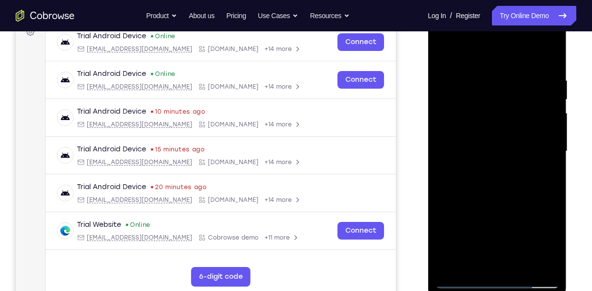
drag, startPoint x: 521, startPoint y: 82, endPoint x: 442, endPoint y: 80, distance: 79.5
click at [442, 80] on div at bounding box center [497, 151] width 124 height 275
drag, startPoint x: 536, startPoint y: 82, endPoint x: 488, endPoint y: 86, distance: 48.7
click at [488, 86] on div at bounding box center [497, 151] width 124 height 275
drag, startPoint x: 537, startPoint y: 82, endPoint x: 471, endPoint y: 92, distance: 66.5
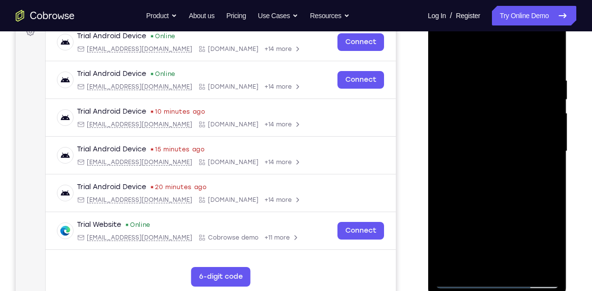
click at [471, 92] on div at bounding box center [497, 151] width 124 height 275
drag, startPoint x: 543, startPoint y: 88, endPoint x: 476, endPoint y: 99, distance: 67.0
click at [476, 99] on div at bounding box center [497, 151] width 124 height 275
drag, startPoint x: 545, startPoint y: 75, endPoint x: 466, endPoint y: 79, distance: 80.1
click at [466, 79] on div at bounding box center [497, 151] width 124 height 275
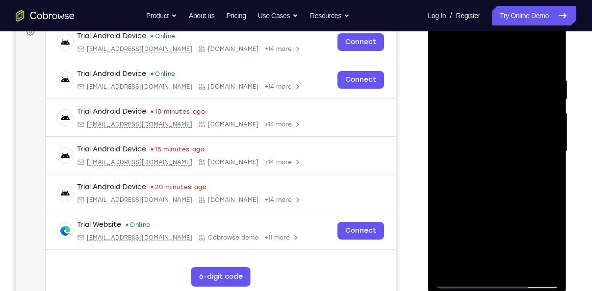
drag, startPoint x: 539, startPoint y: 76, endPoint x: 467, endPoint y: 83, distance: 72.4
click at [467, 83] on div at bounding box center [497, 151] width 124 height 275
drag, startPoint x: 509, startPoint y: 208, endPoint x: 526, endPoint y: 71, distance: 137.9
click at [526, 71] on div at bounding box center [497, 151] width 124 height 275
drag, startPoint x: 518, startPoint y: 182, endPoint x: 538, endPoint y: 50, distance: 133.5
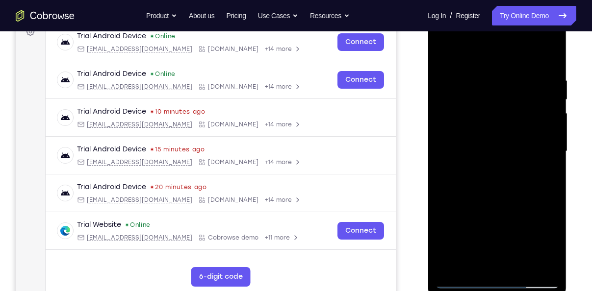
click at [538, 50] on div at bounding box center [497, 151] width 124 height 275
drag, startPoint x: 508, startPoint y: 156, endPoint x: 535, endPoint y: 40, distance: 119.7
click at [535, 40] on div at bounding box center [497, 151] width 124 height 275
drag, startPoint x: 502, startPoint y: 160, endPoint x: 527, endPoint y: 32, distance: 130.5
click at [527, 32] on div at bounding box center [497, 151] width 124 height 275
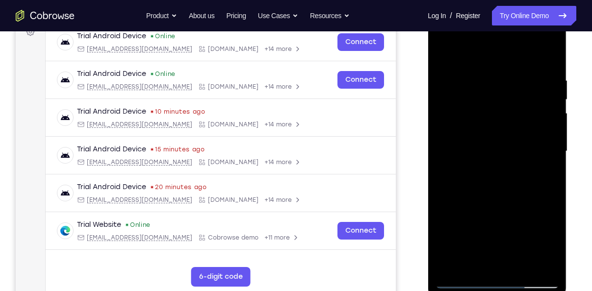
drag, startPoint x: 510, startPoint y: 188, endPoint x: 537, endPoint y: 52, distance: 138.5
click at [537, 52] on div at bounding box center [497, 151] width 124 height 275
drag, startPoint x: 500, startPoint y: 155, endPoint x: 494, endPoint y: 172, distance: 18.1
click at [494, 172] on div at bounding box center [497, 151] width 124 height 275
click at [497, 216] on div at bounding box center [497, 151] width 124 height 275
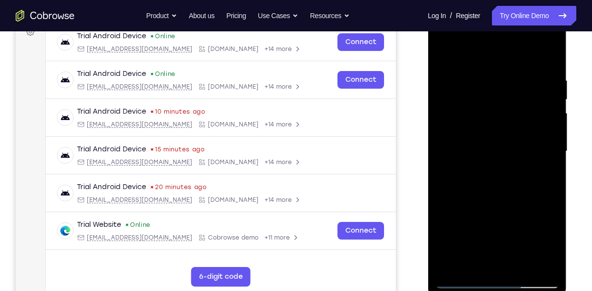
click at [445, 224] on div at bounding box center [497, 151] width 124 height 275
drag, startPoint x: 494, startPoint y: 234, endPoint x: 495, endPoint y: 213, distance: 21.1
click at [495, 213] on div at bounding box center [497, 151] width 124 height 275
drag, startPoint x: 513, startPoint y: 214, endPoint x: 576, endPoint y: 107, distance: 124.7
click at [568, 107] on html "Online web based iOS Simulators and Android Emulators. Run iPhone, iPad, Mobile…" at bounding box center [498, 154] width 140 height 294
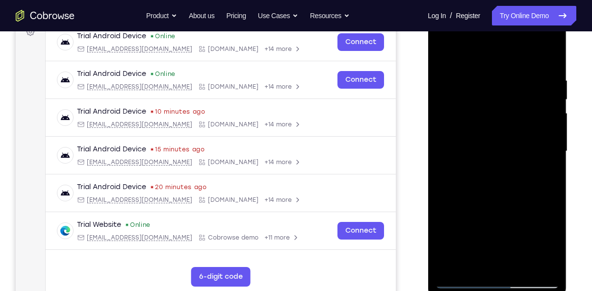
click at [550, 164] on div at bounding box center [497, 151] width 124 height 275
drag, startPoint x: 469, startPoint y: 185, endPoint x: 483, endPoint y: 116, distance: 70.0
click at [483, 116] on div at bounding box center [497, 151] width 124 height 275
drag, startPoint x: 496, startPoint y: 182, endPoint x: 515, endPoint y: 86, distance: 97.8
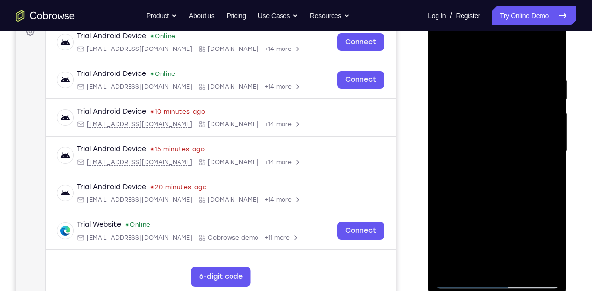
click at [515, 86] on div at bounding box center [497, 151] width 124 height 275
drag, startPoint x: 513, startPoint y: 197, endPoint x: 537, endPoint y: 75, distance: 124.5
click at [537, 75] on div at bounding box center [497, 151] width 124 height 275
drag, startPoint x: 502, startPoint y: 204, endPoint x: 538, endPoint y: 65, distance: 144.0
click at [538, 65] on div at bounding box center [497, 151] width 124 height 275
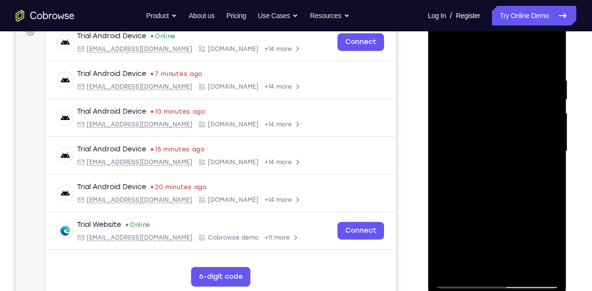
drag, startPoint x: 491, startPoint y: 195, endPoint x: 508, endPoint y: 137, distance: 60.2
click at [508, 137] on div at bounding box center [497, 151] width 124 height 275
click at [554, 165] on div at bounding box center [497, 151] width 124 height 275
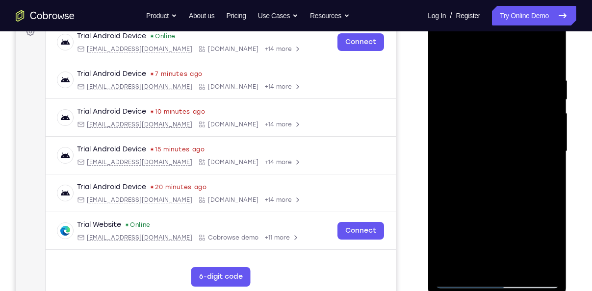
click at [554, 165] on div at bounding box center [497, 151] width 124 height 275
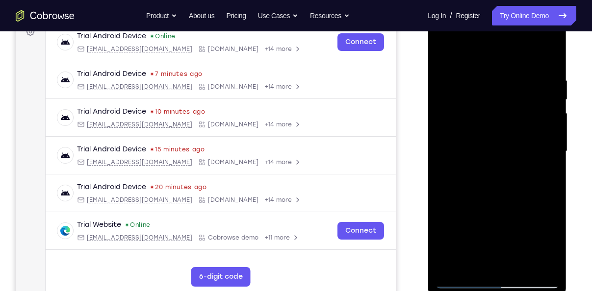
click at [554, 165] on div at bounding box center [497, 151] width 124 height 275
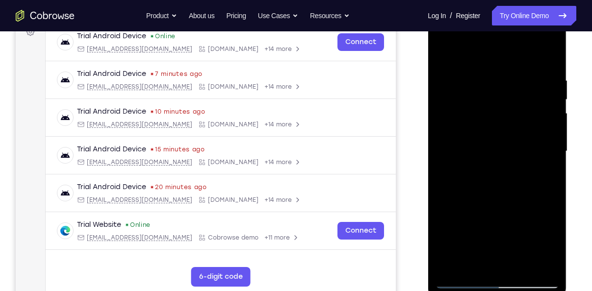
click at [554, 165] on div at bounding box center [497, 151] width 124 height 275
drag, startPoint x: 510, startPoint y: 195, endPoint x: 559, endPoint y: 89, distance: 116.1
click at [559, 89] on div at bounding box center [497, 153] width 139 height 292
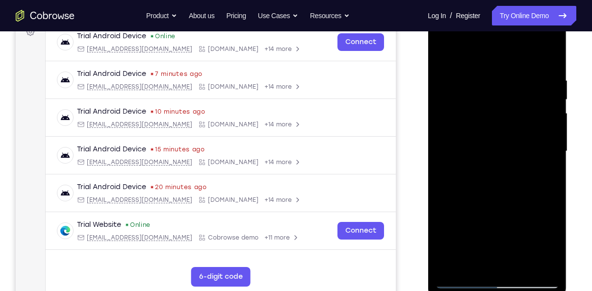
drag, startPoint x: 520, startPoint y: 197, endPoint x: 550, endPoint y: 119, distance: 83.7
click at [550, 119] on div at bounding box center [497, 151] width 124 height 275
drag, startPoint x: 528, startPoint y: 197, endPoint x: 541, endPoint y: 147, distance: 51.2
click at [541, 147] on div at bounding box center [497, 151] width 124 height 275
drag, startPoint x: 518, startPoint y: 169, endPoint x: 487, endPoint y: 229, distance: 67.8
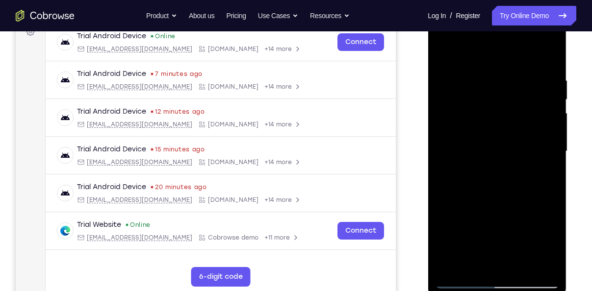
click at [487, 229] on div at bounding box center [497, 151] width 124 height 275
drag, startPoint x: 506, startPoint y: 156, endPoint x: 579, endPoint y: 26, distance: 149.6
click at [568, 26] on html "Online web based iOS Simulators and Android Emulators. Run iPhone, iPad, Mobile…" at bounding box center [498, 154] width 140 height 294
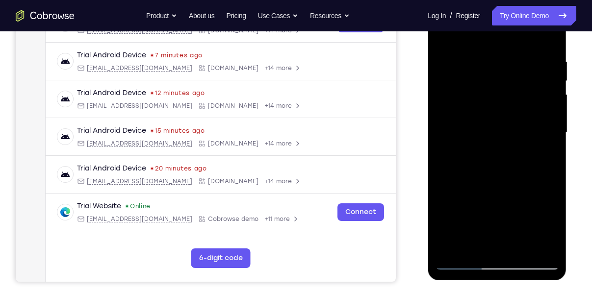
scroll to position [200, 0]
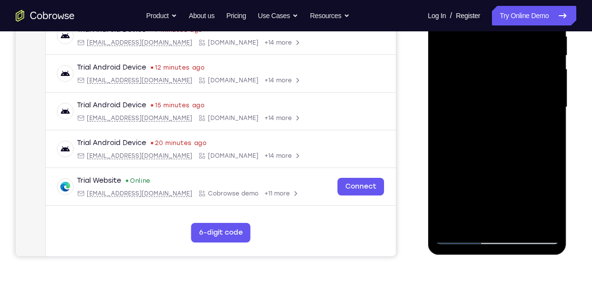
click at [452, 220] on div at bounding box center [497, 107] width 124 height 275
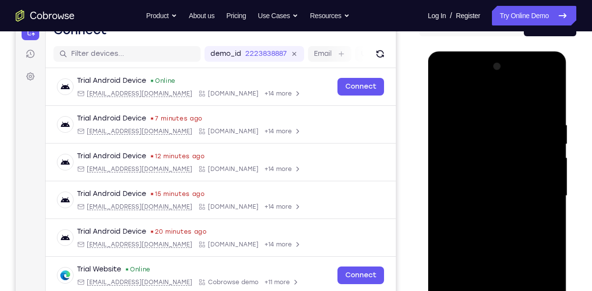
scroll to position [110, 0]
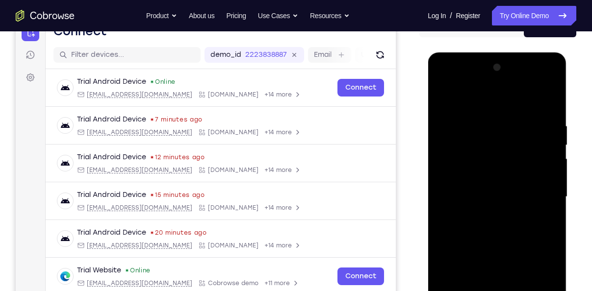
click at [482, 79] on div at bounding box center [497, 197] width 124 height 275
click at [452, 120] on div at bounding box center [497, 197] width 124 height 275
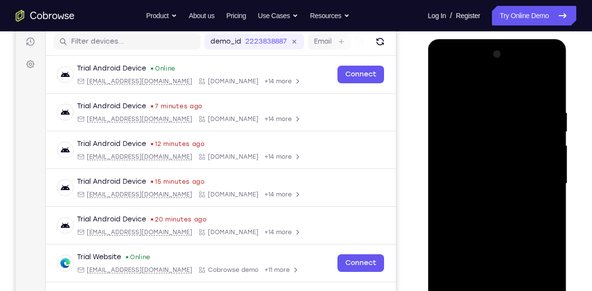
scroll to position [124, 0]
drag, startPoint x: 532, startPoint y: 198, endPoint x: 551, endPoint y: 110, distance: 90.0
click at [551, 110] on div at bounding box center [497, 183] width 124 height 275
drag, startPoint x: 528, startPoint y: 182, endPoint x: 546, endPoint y: 68, distance: 115.7
click at [546, 68] on div at bounding box center [497, 183] width 124 height 275
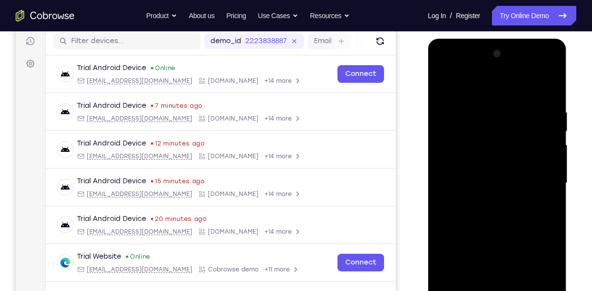
drag, startPoint x: 521, startPoint y: 189, endPoint x: 544, endPoint y: 106, distance: 85.8
click at [544, 106] on div at bounding box center [497, 183] width 124 height 275
drag, startPoint x: 522, startPoint y: 179, endPoint x: 534, endPoint y: 129, distance: 51.4
click at [534, 129] on div at bounding box center [497, 183] width 124 height 275
click at [548, 181] on div at bounding box center [497, 183] width 124 height 275
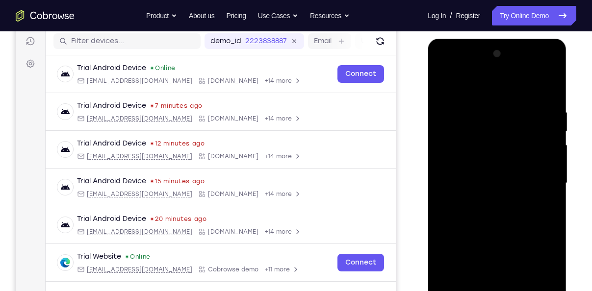
drag, startPoint x: 520, startPoint y: 200, endPoint x: 538, endPoint y: 82, distance: 119.0
click at [538, 82] on div at bounding box center [497, 183] width 124 height 275
drag, startPoint x: 511, startPoint y: 176, endPoint x: 540, endPoint y: 75, distance: 105.1
click at [540, 75] on div at bounding box center [497, 183] width 124 height 275
drag, startPoint x: 515, startPoint y: 184, endPoint x: 523, endPoint y: 143, distance: 41.9
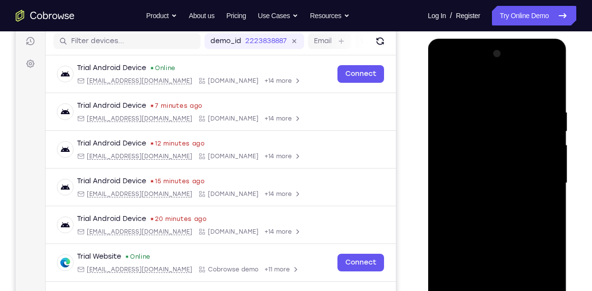
click at [523, 143] on div at bounding box center [497, 183] width 124 height 275
drag, startPoint x: 504, startPoint y: 186, endPoint x: 531, endPoint y: 183, distance: 27.1
click at [531, 183] on div at bounding box center [497, 183] width 124 height 275
click at [457, 242] on div at bounding box center [497, 183] width 124 height 275
click at [455, 233] on div at bounding box center [497, 183] width 124 height 275
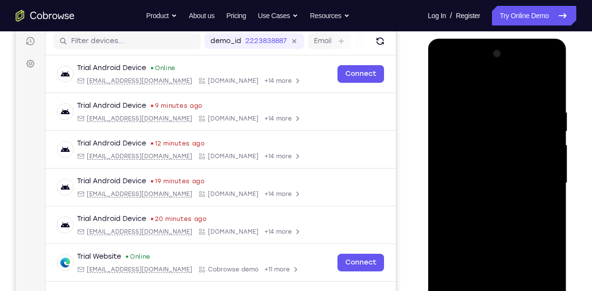
drag, startPoint x: 518, startPoint y: 105, endPoint x: 529, endPoint y: 111, distance: 12.1
click at [529, 111] on div at bounding box center [497, 183] width 124 height 275
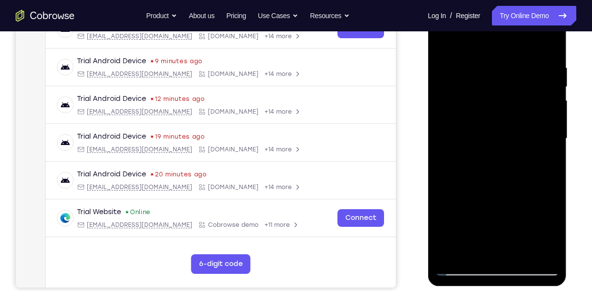
scroll to position [169, 0]
drag, startPoint x: 516, startPoint y: 138, endPoint x: 507, endPoint y: 244, distance: 105.8
click at [507, 244] on div at bounding box center [497, 138] width 124 height 275
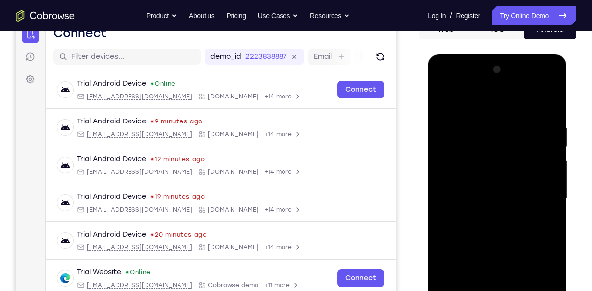
scroll to position [108, 0]
click at [442, 97] on div at bounding box center [497, 199] width 124 height 275
drag, startPoint x: 496, startPoint y: 204, endPoint x: 552, endPoint y: 26, distance: 186.8
click at [552, 54] on html "Online web based iOS Simulators and Android Emulators. Run iPhone, iPad, Mobile…" at bounding box center [498, 201] width 140 height 294
drag, startPoint x: 514, startPoint y: 165, endPoint x: 510, endPoint y: 239, distance: 73.7
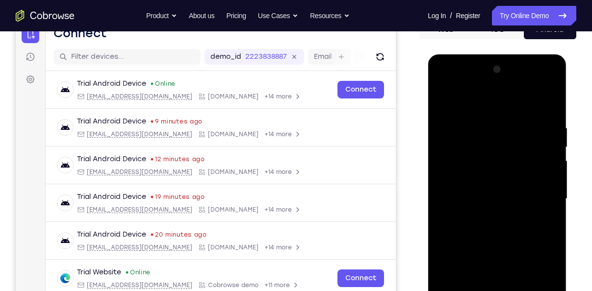
click at [510, 239] on div at bounding box center [497, 199] width 124 height 275
drag, startPoint x: 501, startPoint y: 204, endPoint x: 523, endPoint y: 110, distance: 96.7
click at [523, 110] on div at bounding box center [497, 199] width 124 height 275
drag, startPoint x: 518, startPoint y: 201, endPoint x: 529, endPoint y: 107, distance: 94.3
click at [529, 107] on div at bounding box center [497, 199] width 124 height 275
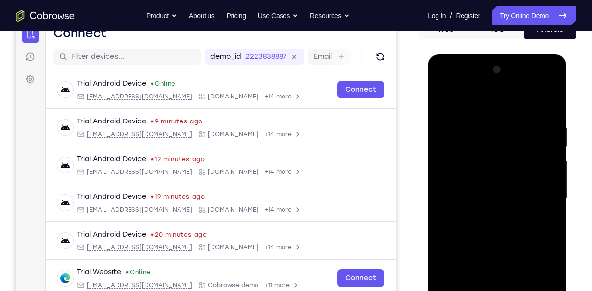
drag, startPoint x: 516, startPoint y: 197, endPoint x: 557, endPoint y: 53, distance: 149.4
click at [557, 54] on html "Online web based iOS Simulators and Android Emulators. Run iPhone, iPad, Mobile…" at bounding box center [498, 201] width 140 height 294
drag, startPoint x: 530, startPoint y: 172, endPoint x: 542, endPoint y: 95, distance: 77.5
click at [542, 95] on div at bounding box center [497, 199] width 124 height 275
drag, startPoint x: 529, startPoint y: 201, endPoint x: 543, endPoint y: 144, distance: 58.1
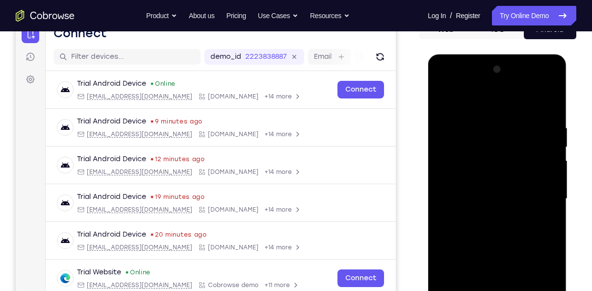
click at [543, 144] on div at bounding box center [497, 199] width 124 height 275
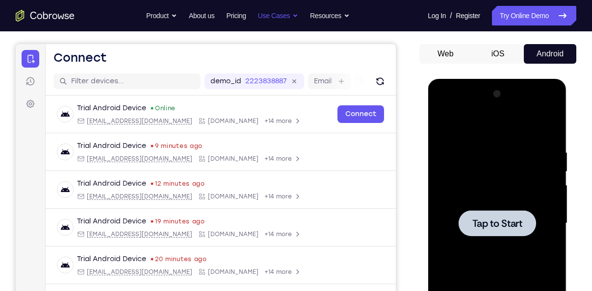
scroll to position [70, 0]
